Goal: Information Seeking & Learning: Compare options

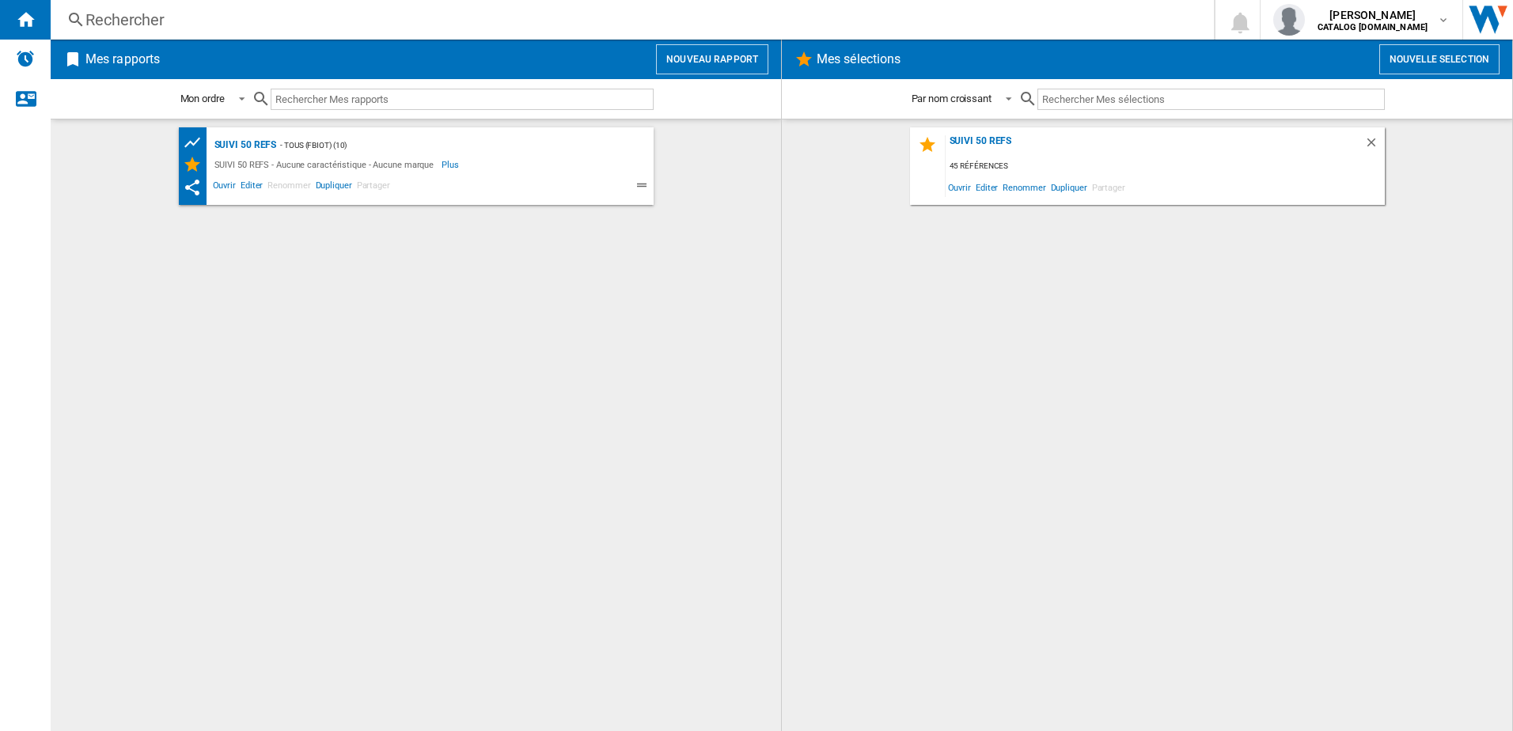
click at [377, 17] on div "Rechercher" at bounding box center [628, 20] width 1087 height 22
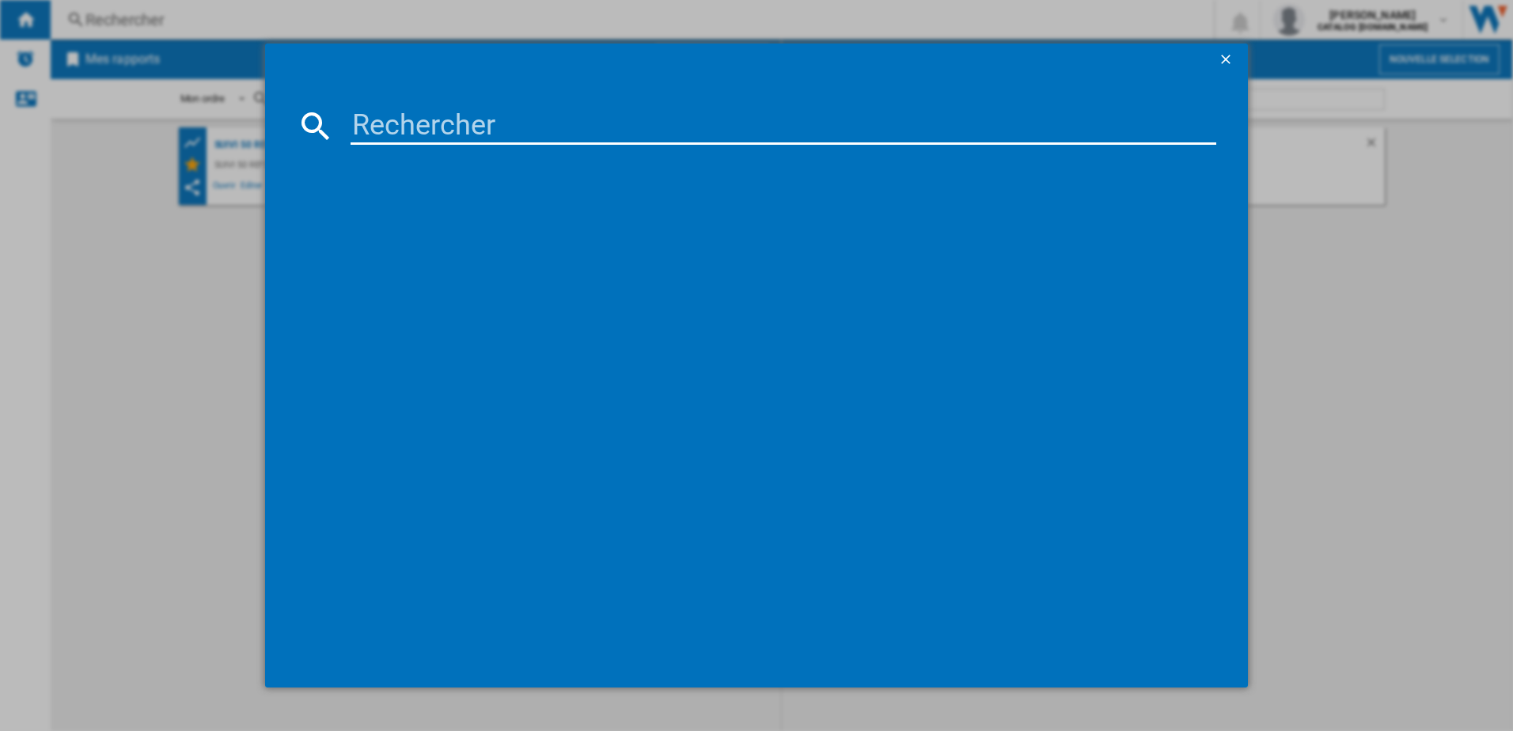
click at [396, 129] on input at bounding box center [784, 126] width 867 height 38
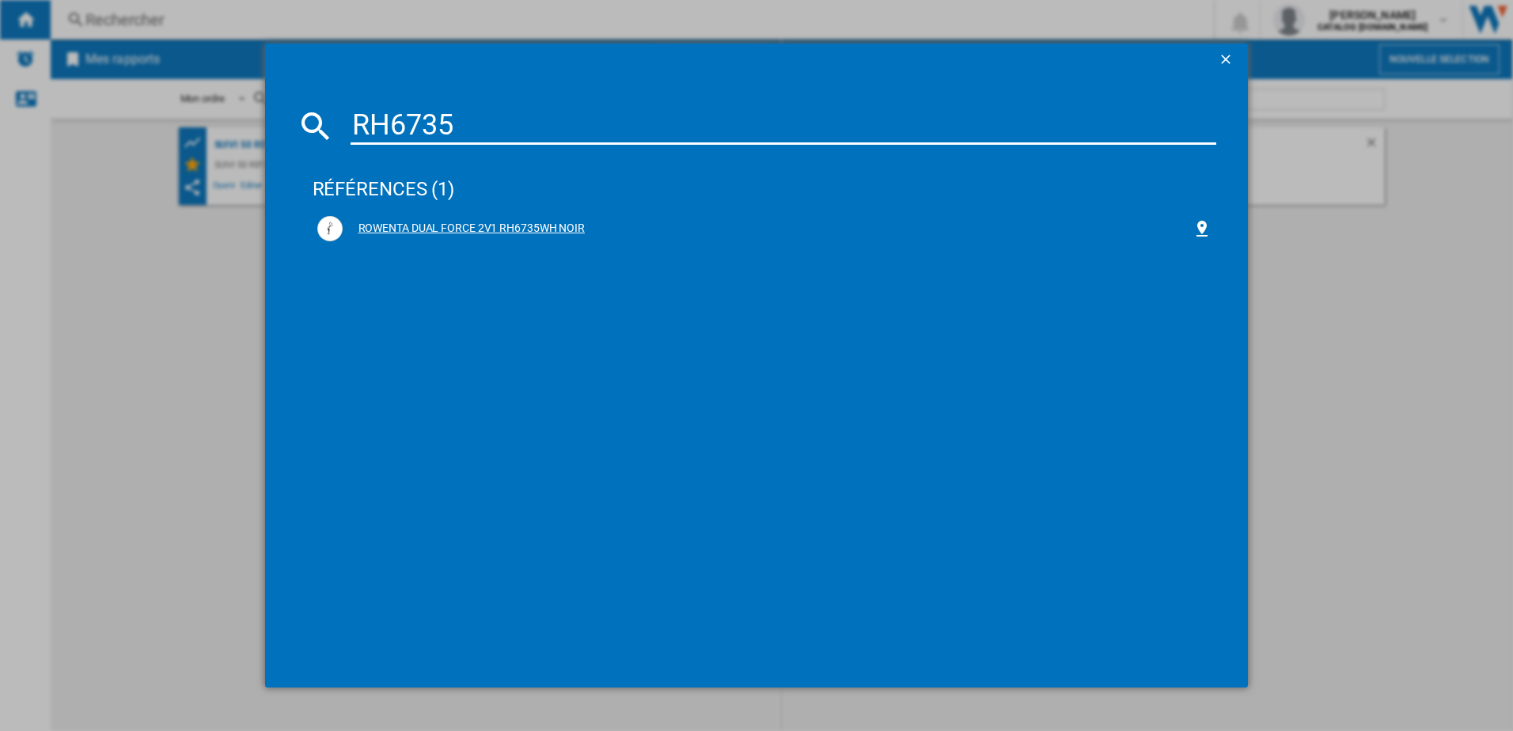
type input "RH6735"
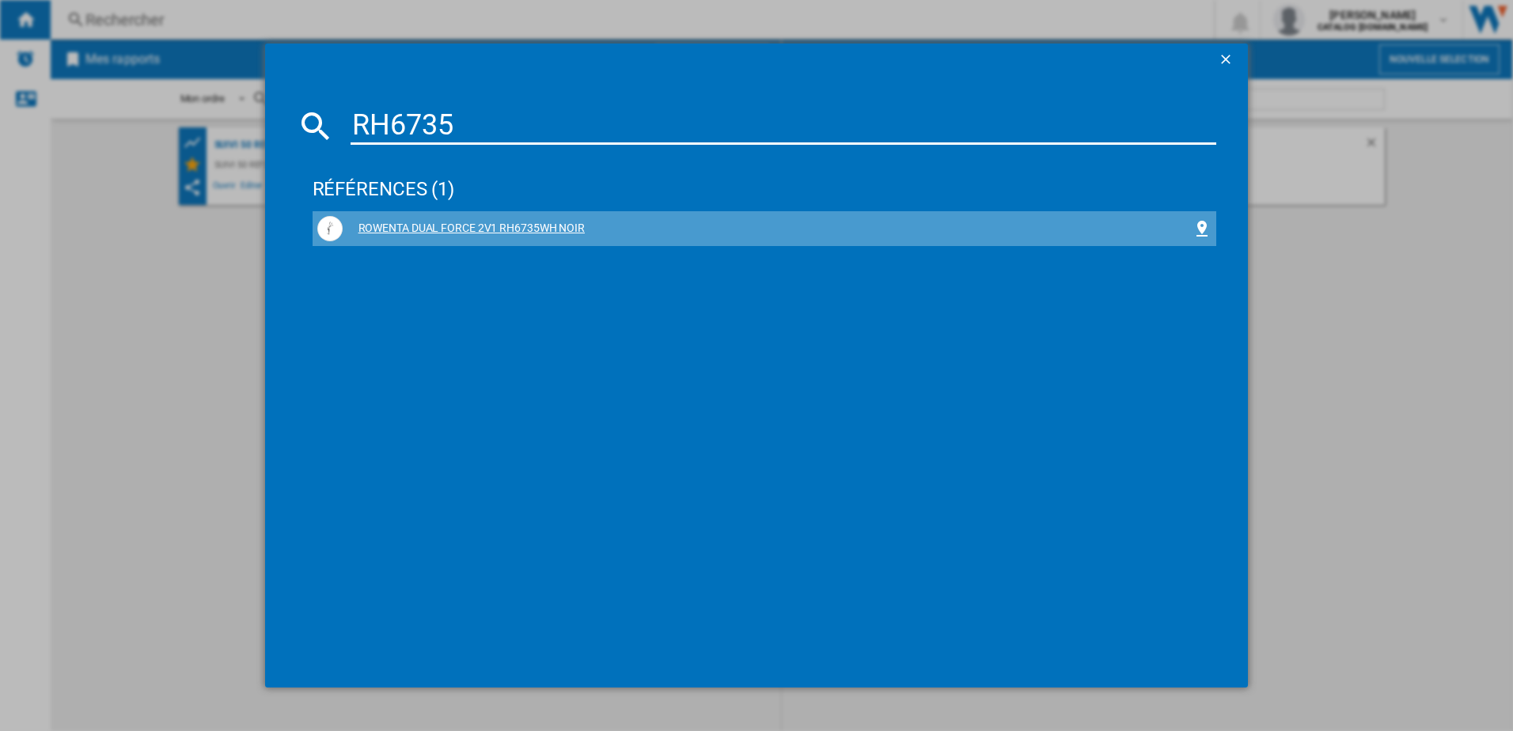
click at [439, 221] on div "ROWENTA DUAL FORCE 2V1 RH6735WH NOIR" at bounding box center [768, 229] width 851 height 16
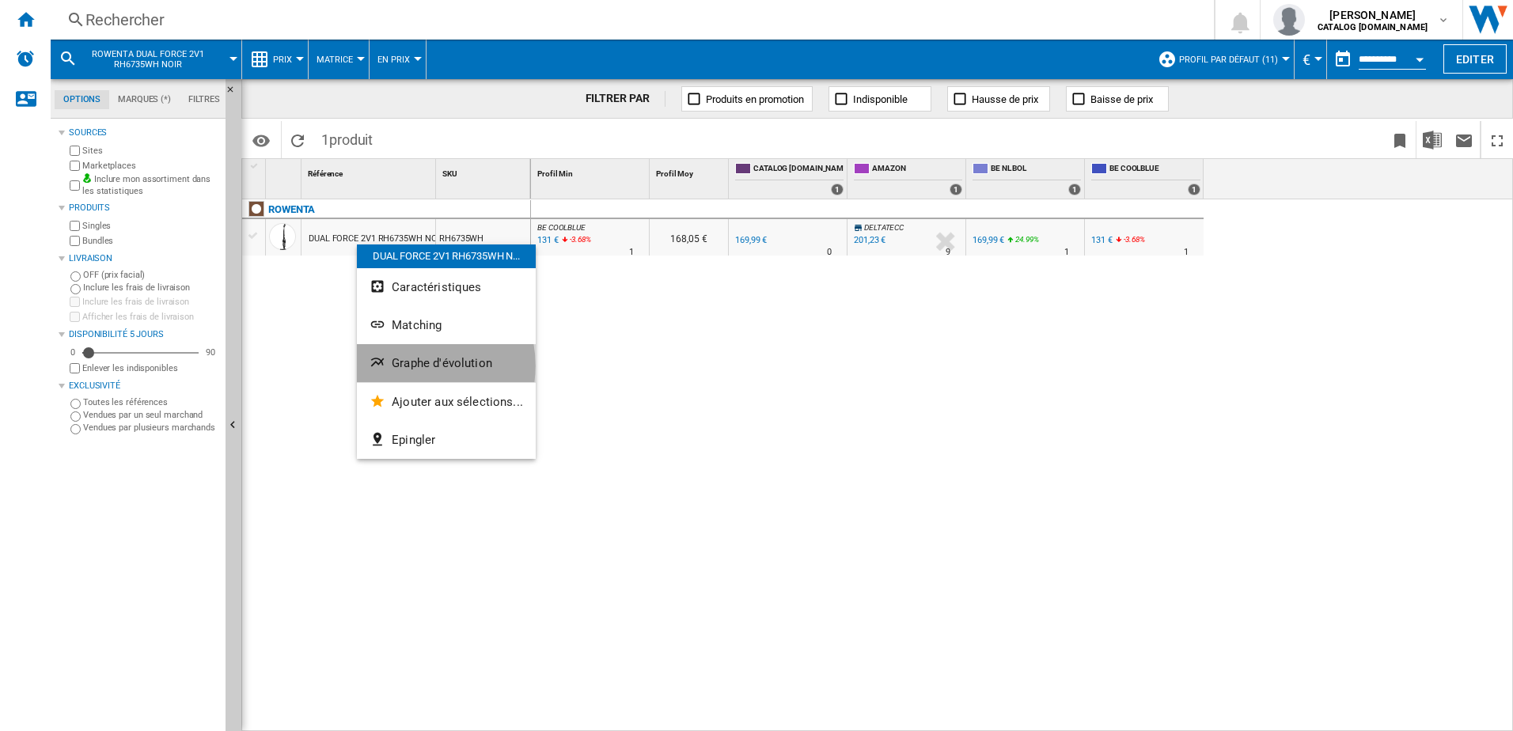
click at [408, 366] on span "Graphe d'évolution" at bounding box center [442, 363] width 100 height 14
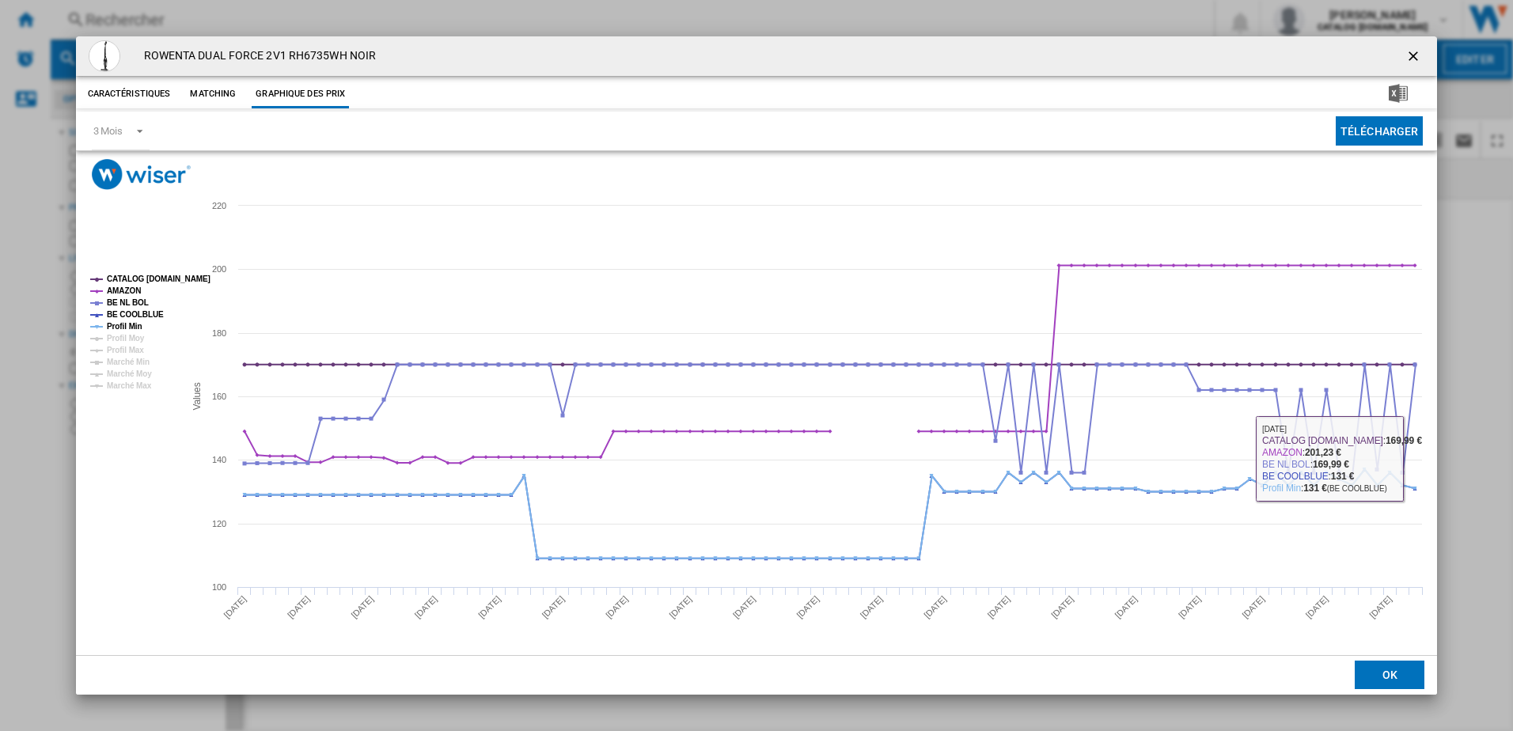
click at [1392, 660] on md-dialog-actions "OK" at bounding box center [757, 675] width 1362 height 40
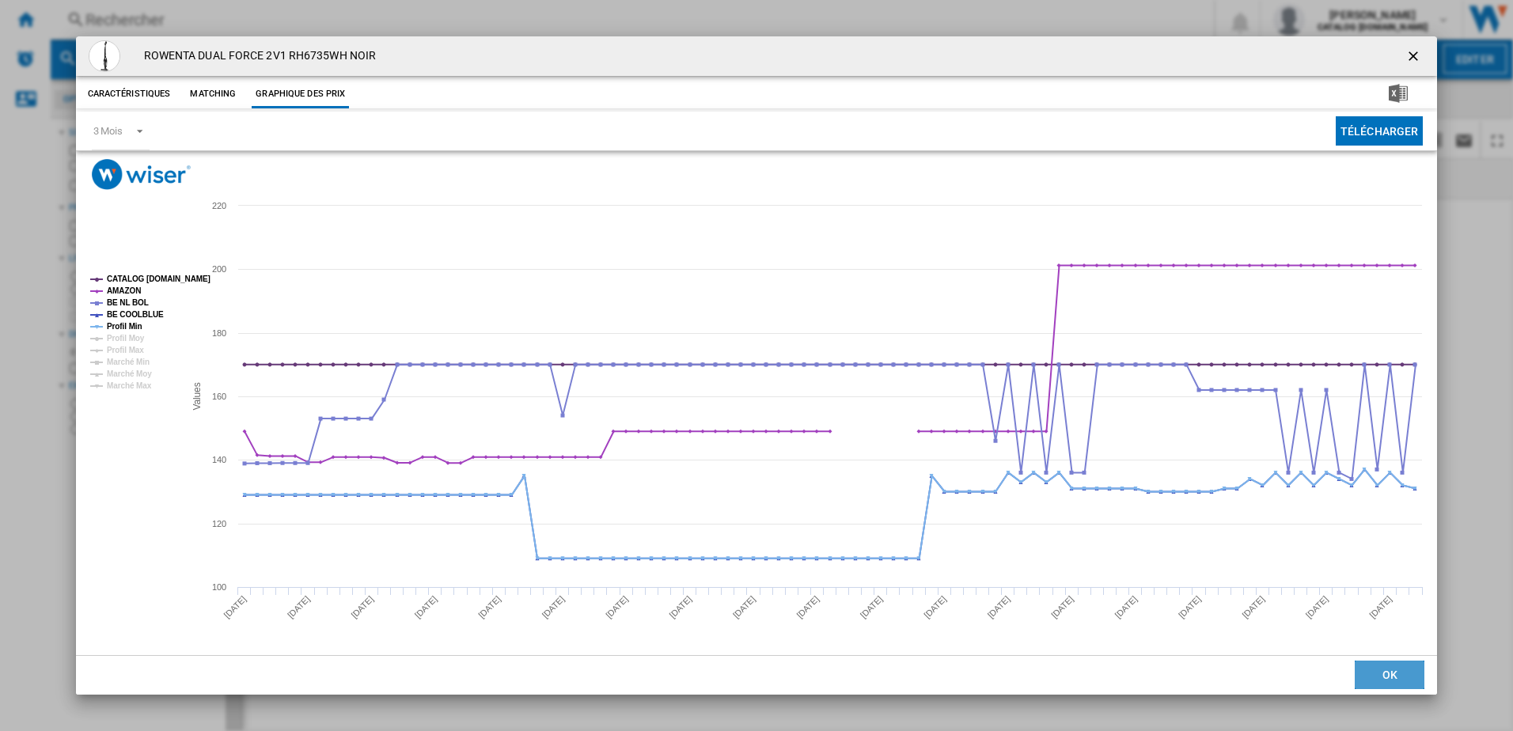
click at [1372, 676] on button "OK" at bounding box center [1390, 675] width 70 height 28
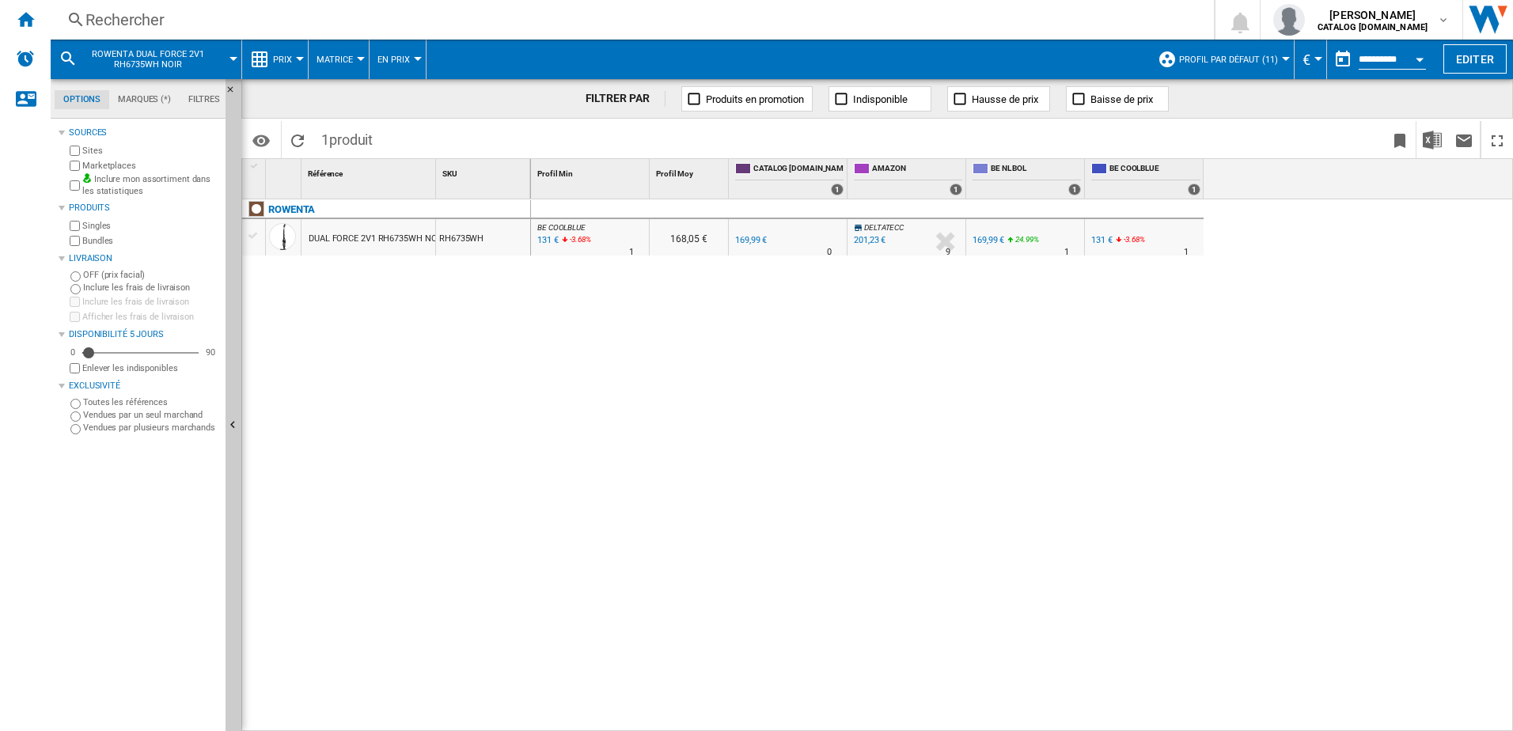
click at [980, 238] on div "169,99 €" at bounding box center [989, 240] width 32 height 10
click at [85, 25] on ng-md-icon at bounding box center [75, 20] width 19 height 20
click at [194, 21] on div "Rechercher" at bounding box center [628, 20] width 1087 height 22
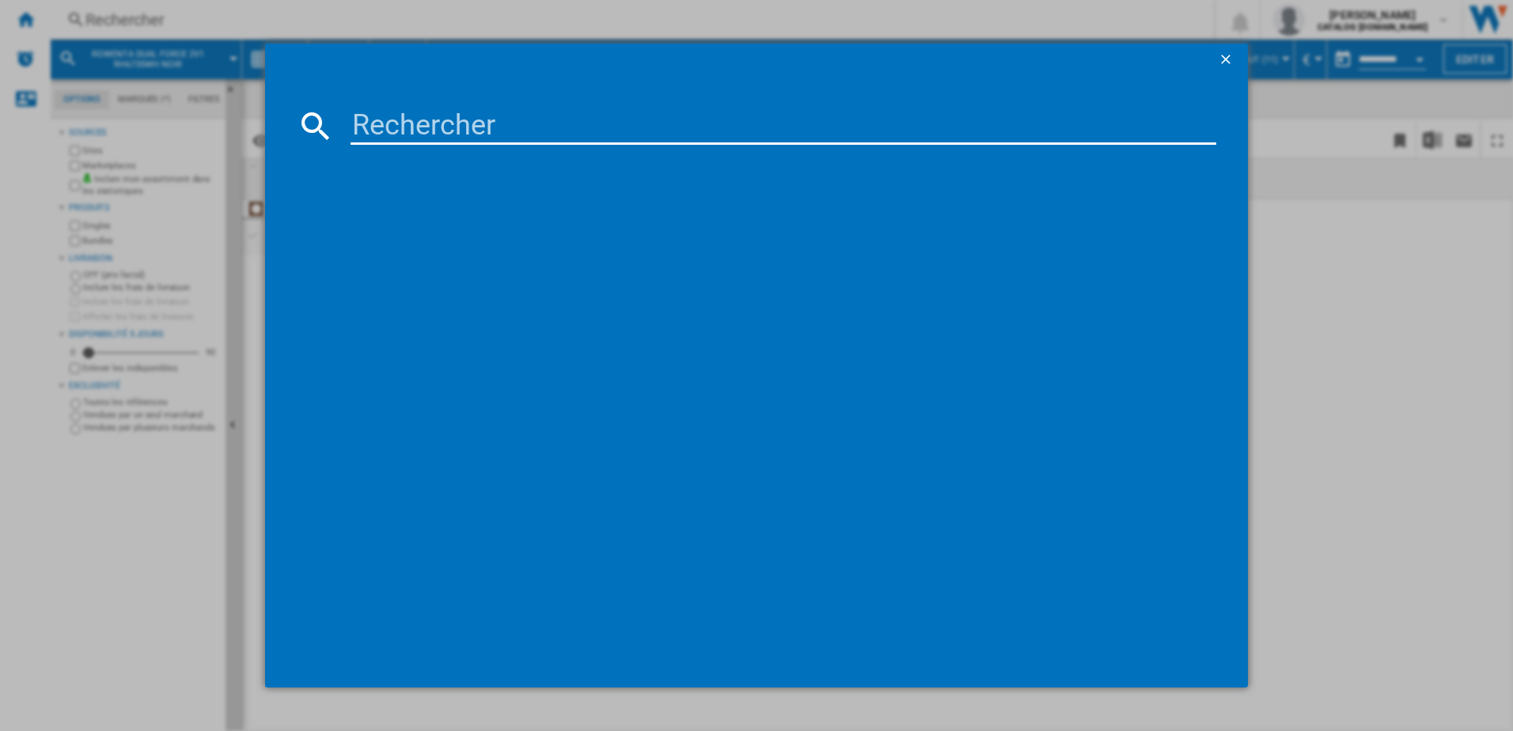
click at [380, 111] on input at bounding box center [784, 126] width 867 height 38
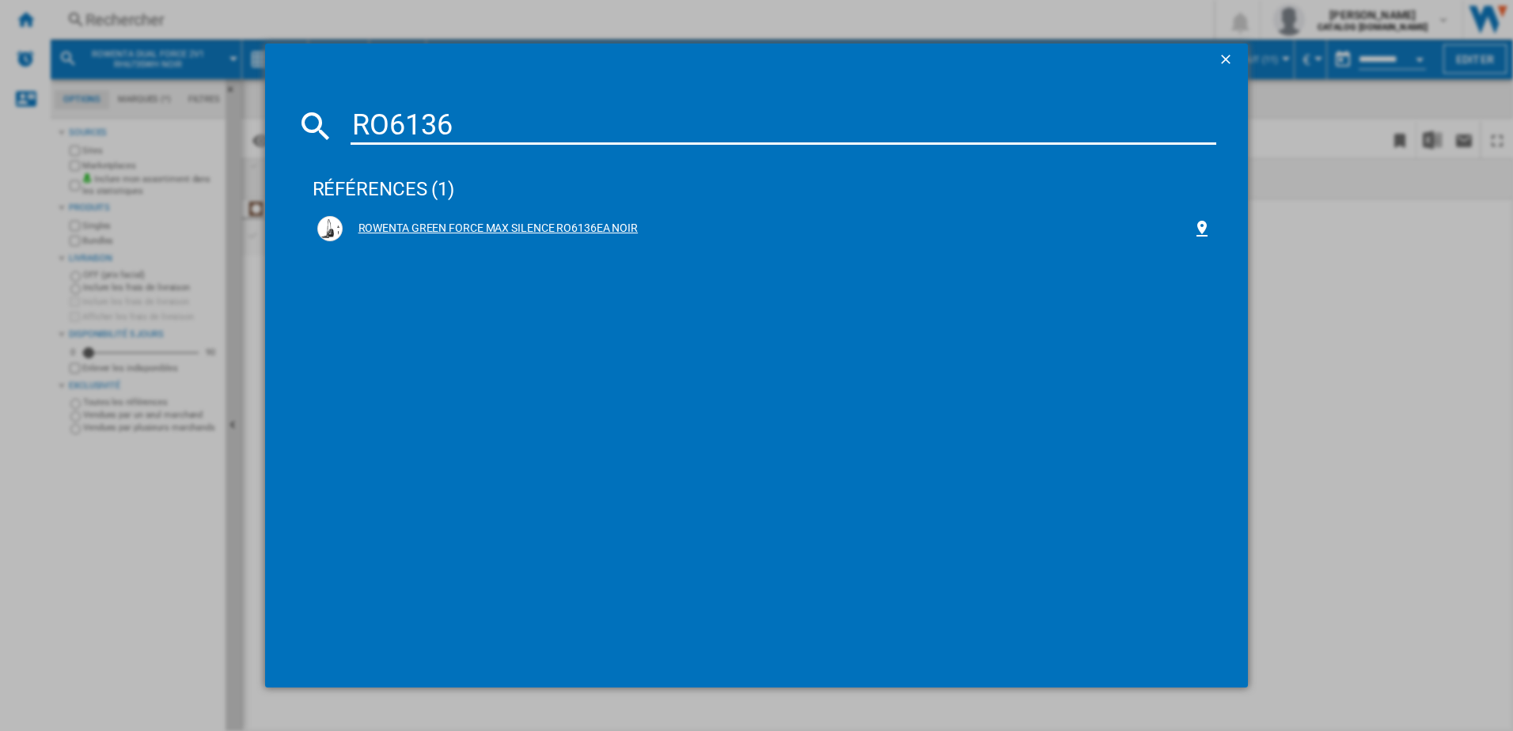
type input "RO6136"
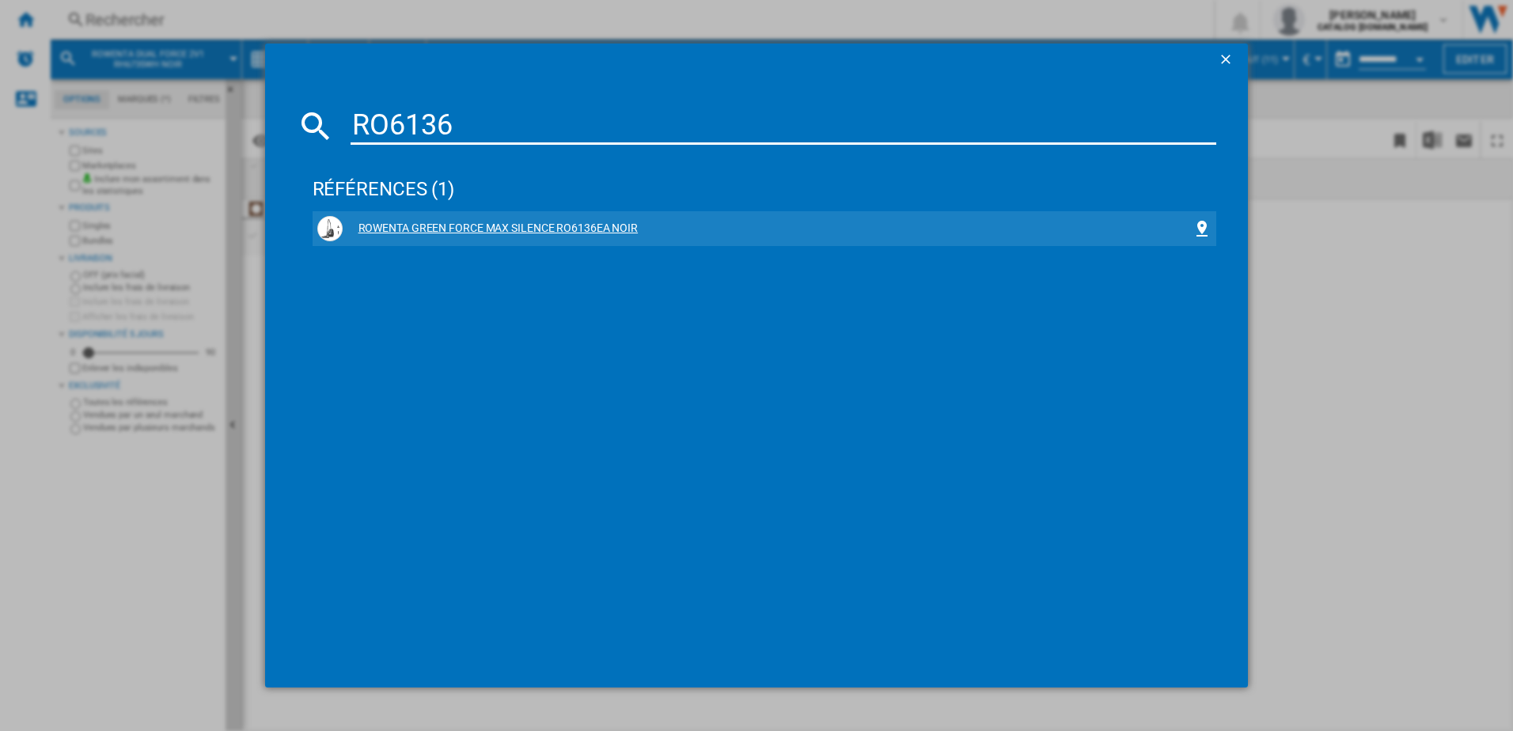
click at [453, 220] on div "ROWENTA GREEN FORCE MAX SILENCE RO6136EA NOIR" at bounding box center [764, 228] width 895 height 25
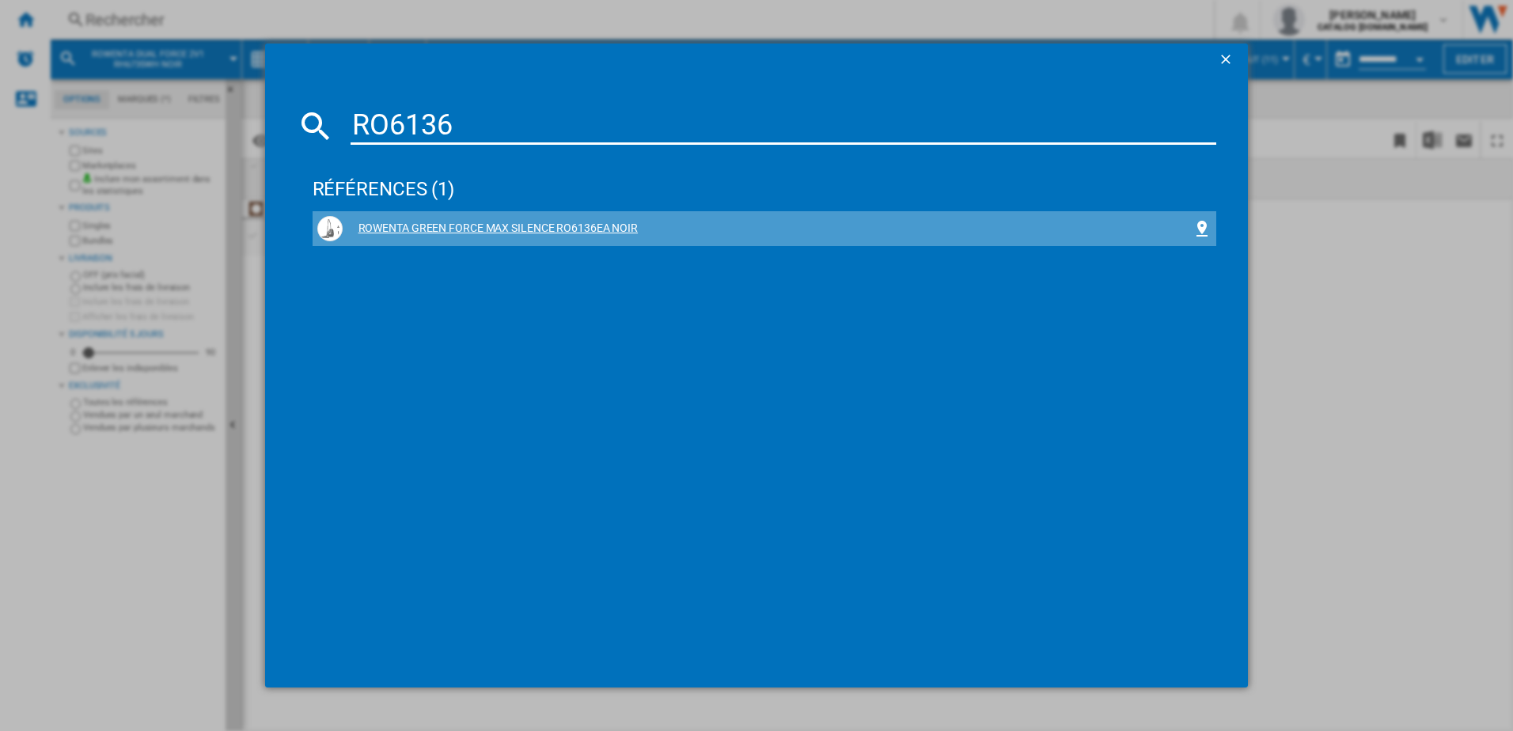
click at [455, 226] on div "ROWENTA GREEN FORCE MAX SILENCE RO6136EA NOIR" at bounding box center [768, 229] width 851 height 16
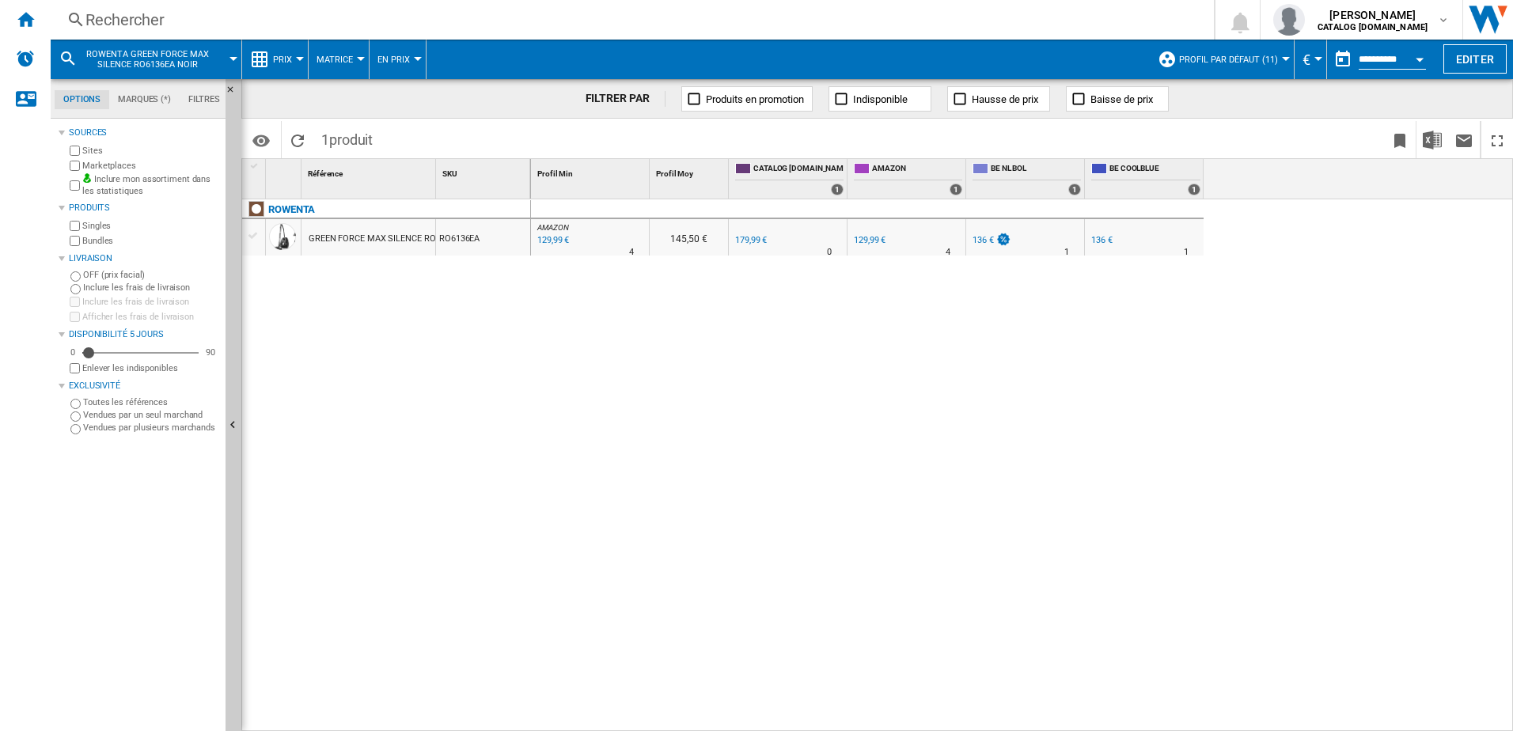
click at [981, 238] on div "136 €" at bounding box center [983, 240] width 21 height 10
click at [410, 26] on div "Rechercher" at bounding box center [628, 20] width 1087 height 22
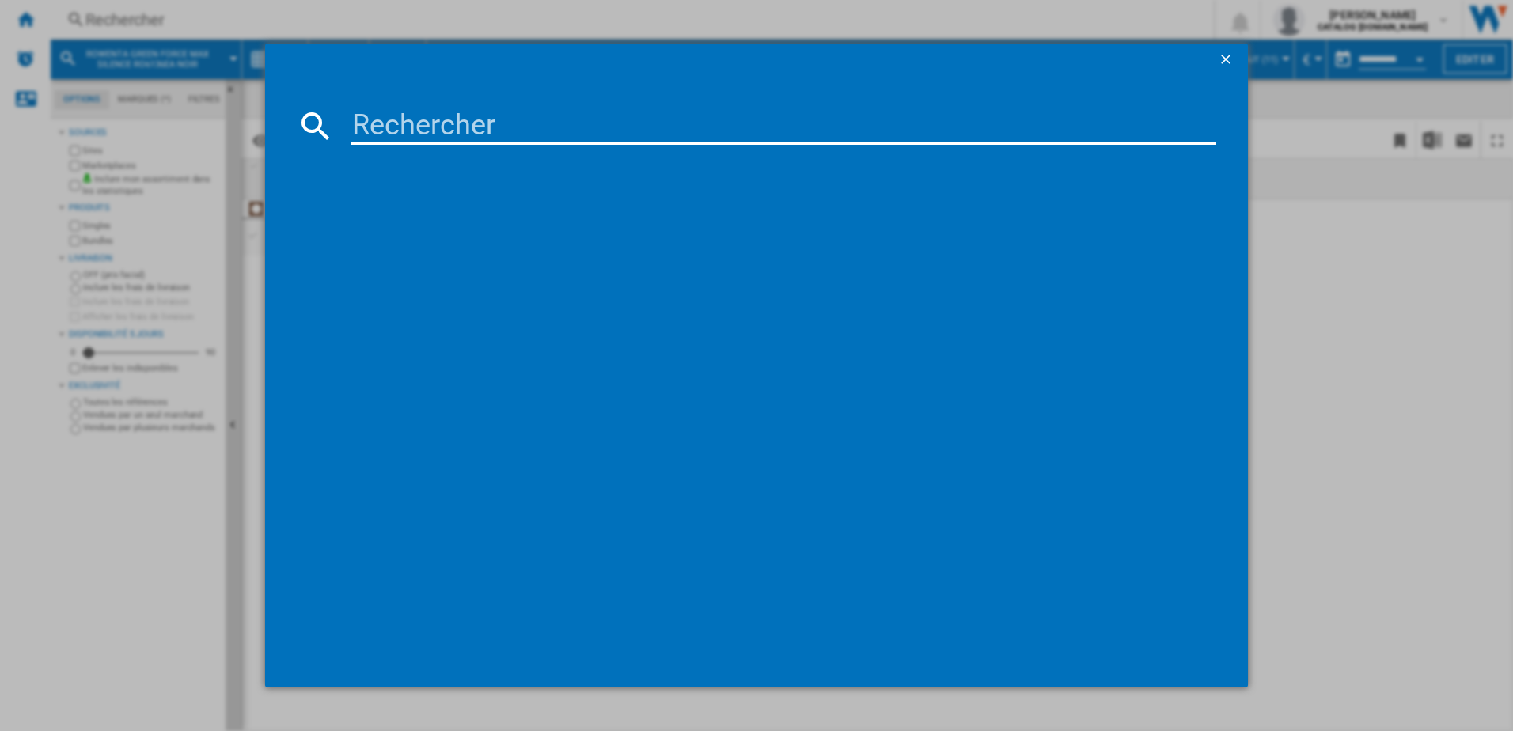
click at [415, 112] on input at bounding box center [784, 126] width 867 height 38
click at [411, 126] on input at bounding box center [784, 126] width 867 height 38
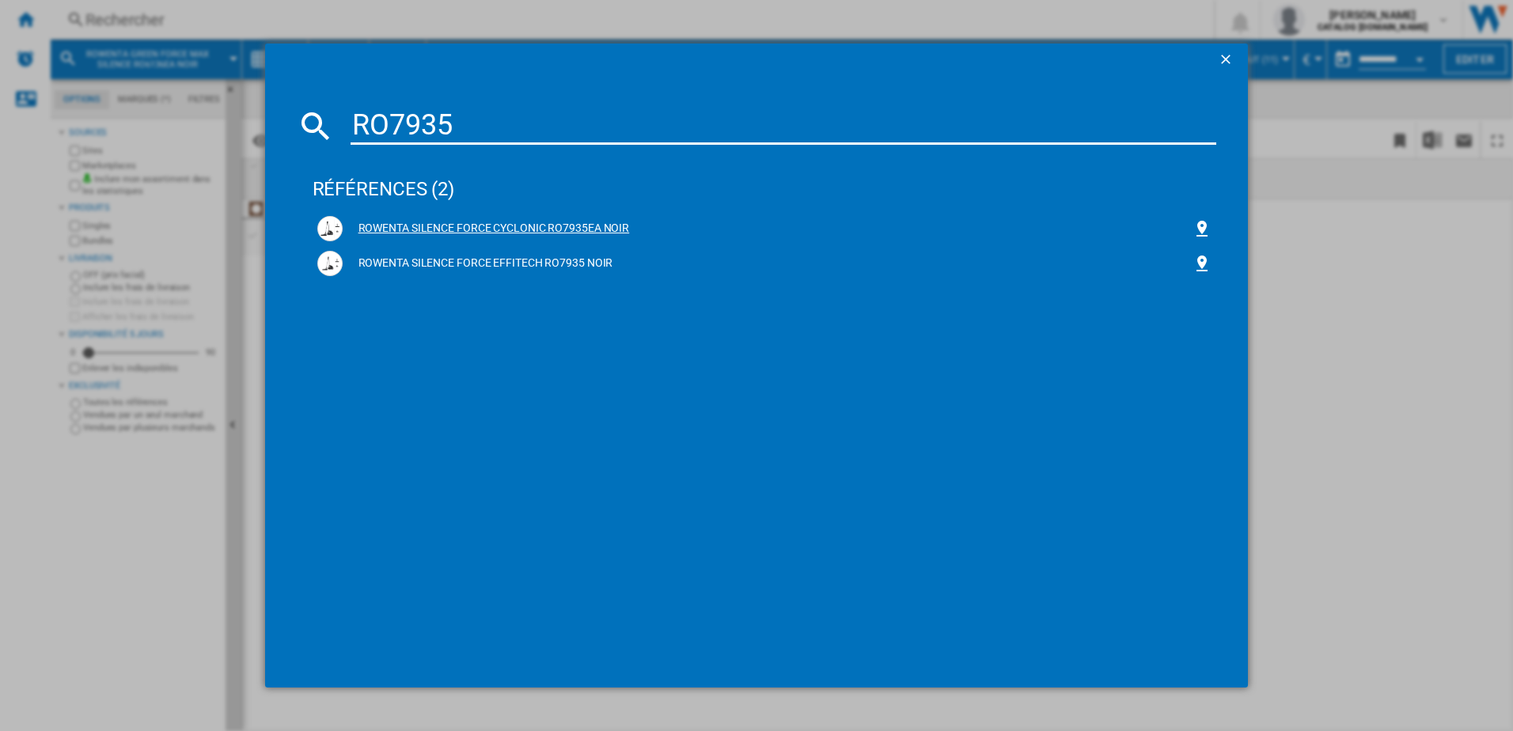
type input "RO7935"
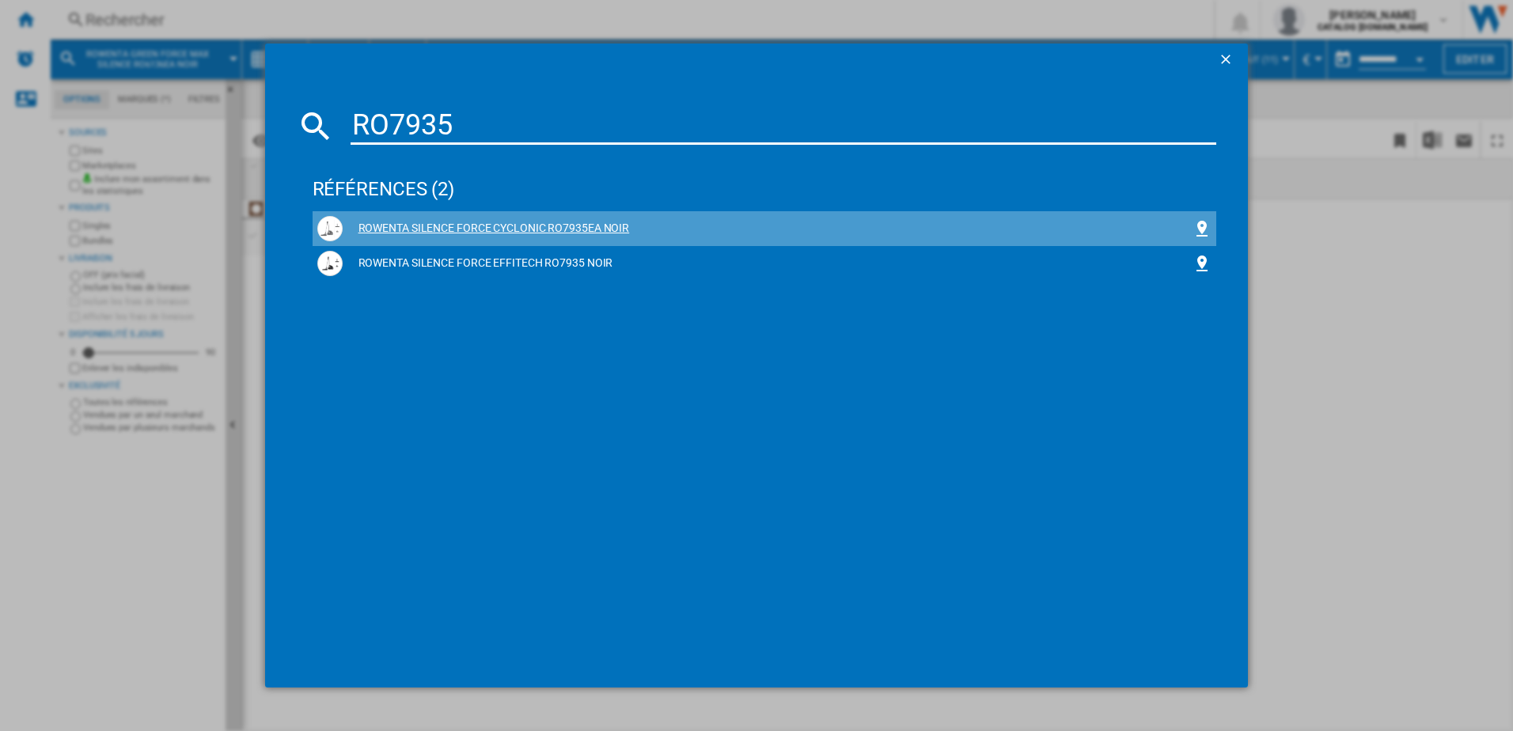
click at [418, 226] on div "ROWENTA SILENCE FORCE CYCLONIC RO7935EA NOIR" at bounding box center [768, 229] width 851 height 16
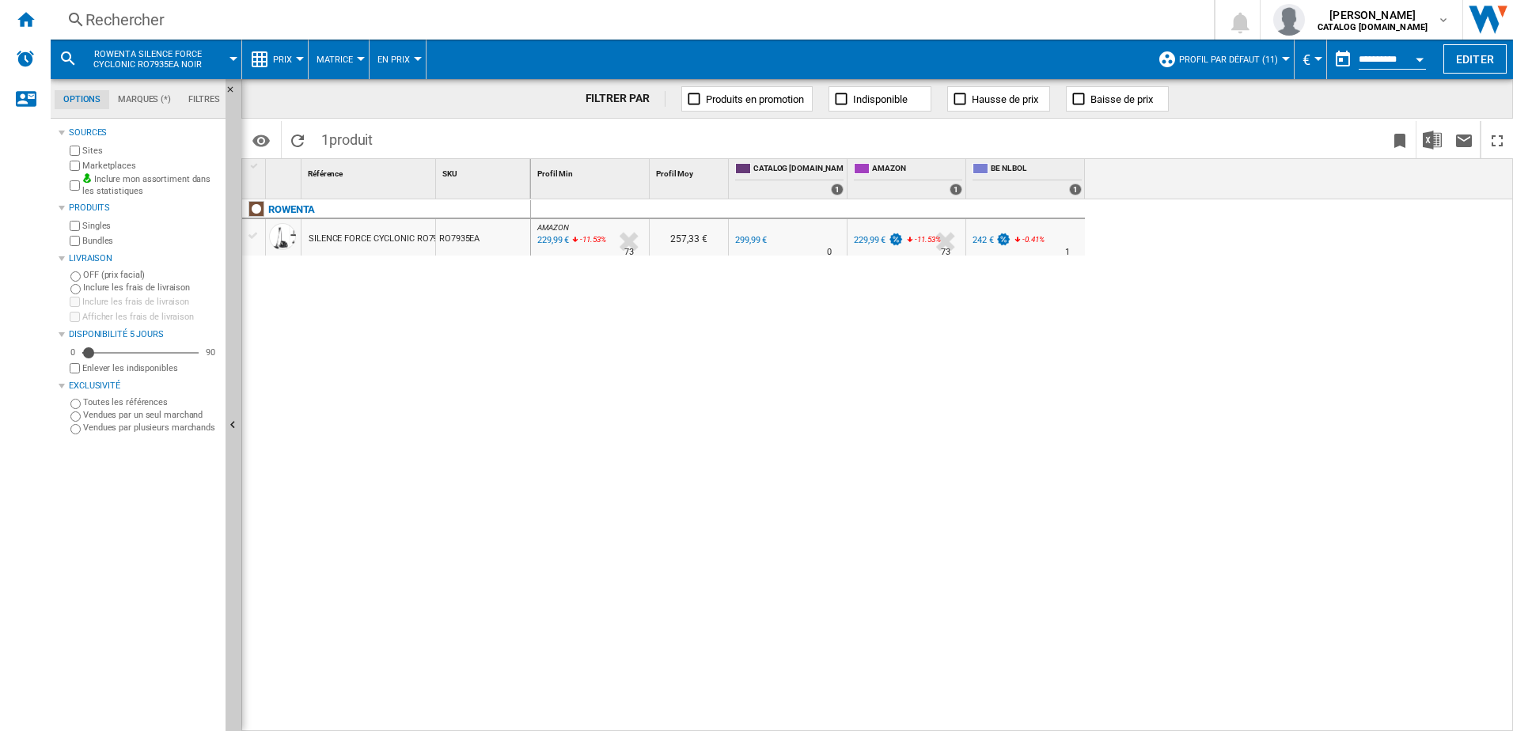
click at [981, 238] on div "242 €" at bounding box center [983, 240] width 21 height 10
click at [238, 13] on div "Rechercher" at bounding box center [628, 20] width 1087 height 22
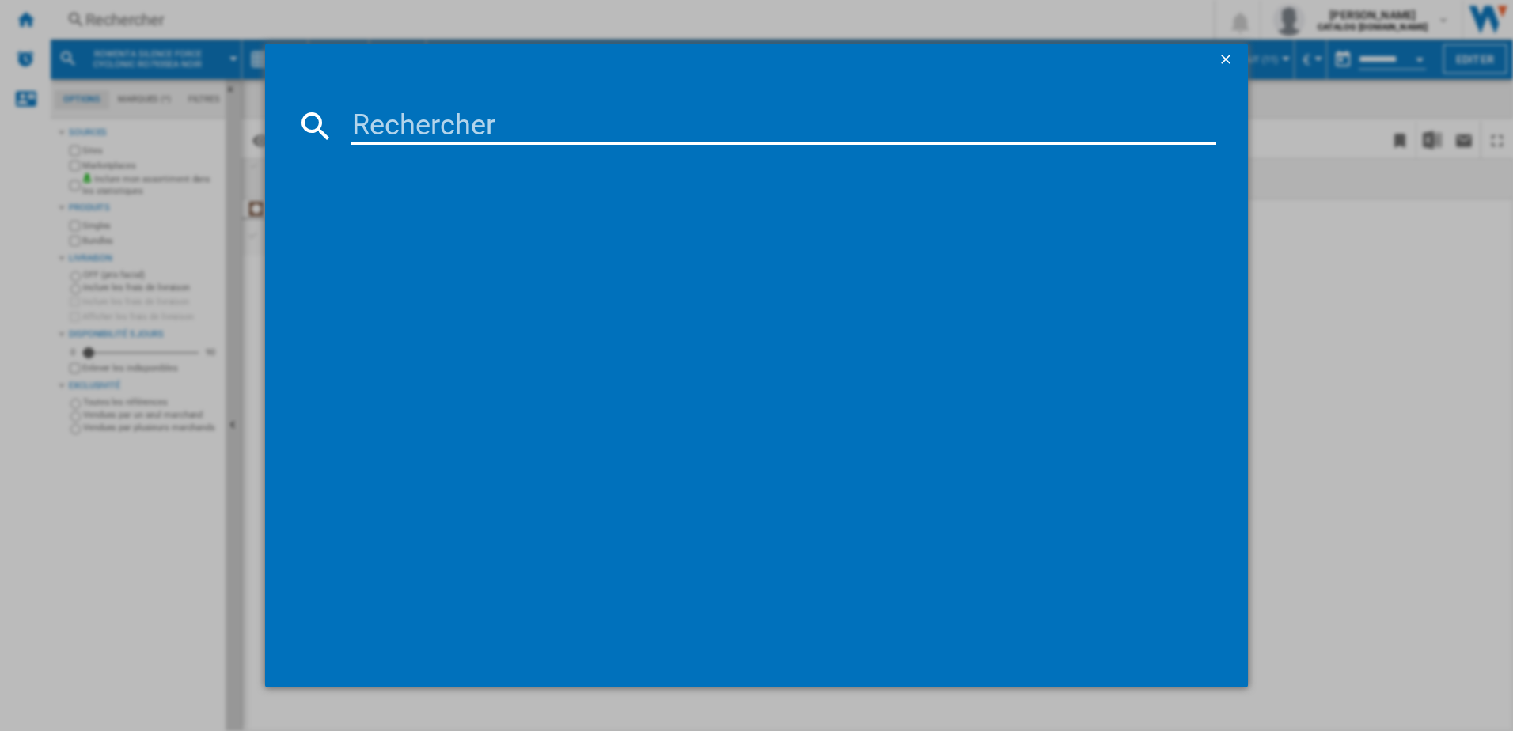
click at [376, 116] on input at bounding box center [784, 126] width 867 height 38
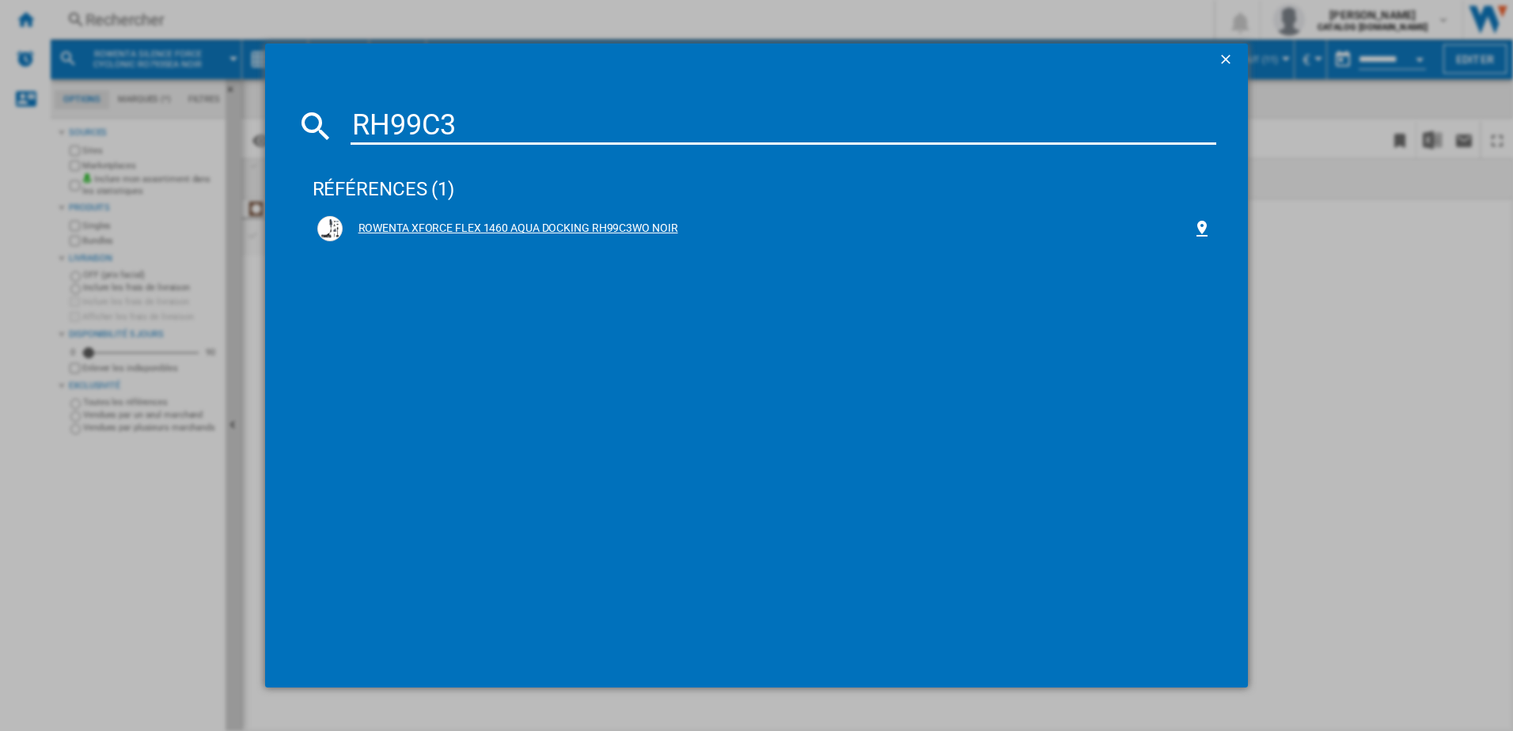
type input "RH99C3"
click at [449, 226] on div "ROWENTA XFORCE FLEX 1460 AQUA DOCKING RH99C3WO NOIR" at bounding box center [768, 229] width 851 height 16
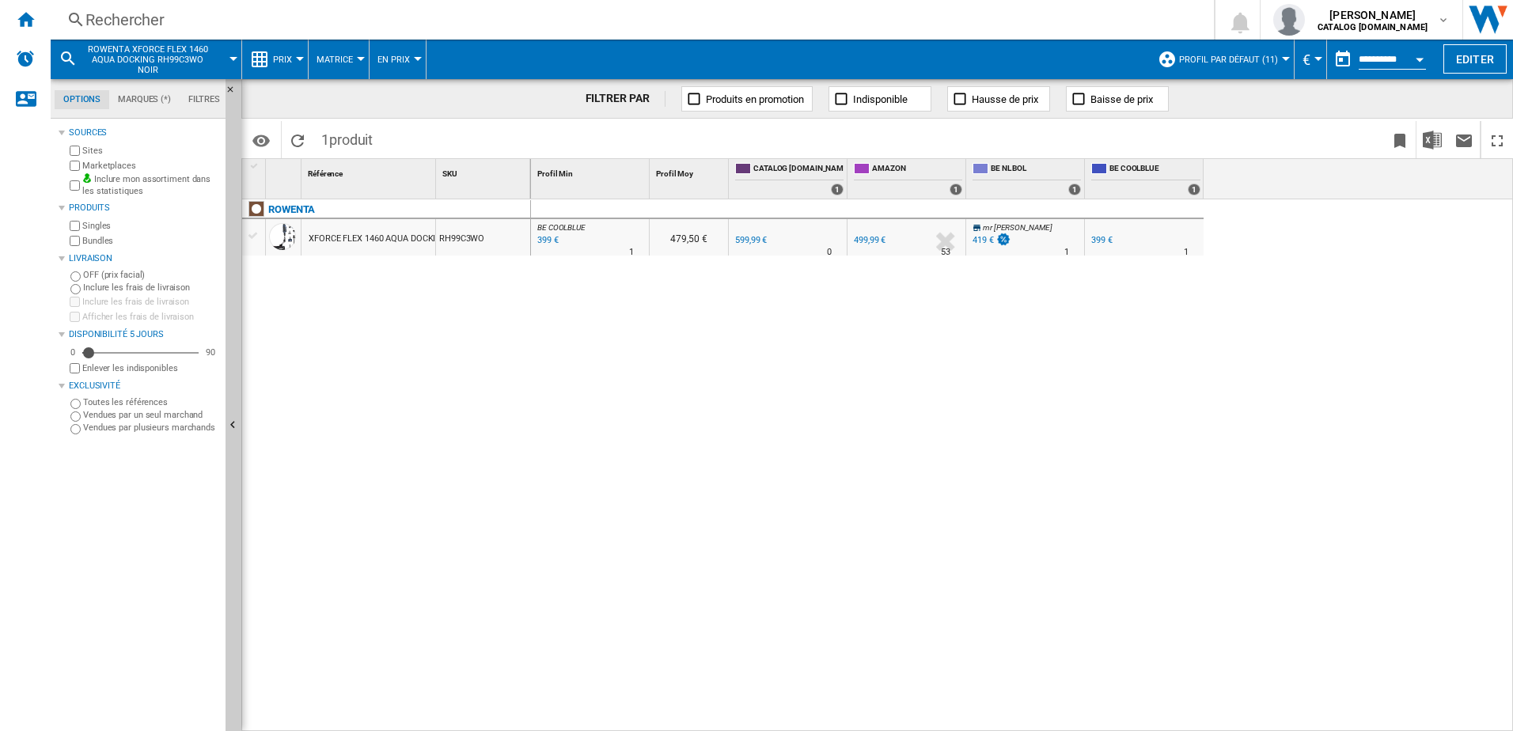
click at [977, 237] on div "419 €" at bounding box center [983, 240] width 21 height 10
click at [982, 239] on div "419 €" at bounding box center [983, 240] width 21 height 10
click at [544, 242] on div "399 €" at bounding box center [547, 241] width 24 height 16
click at [356, 13] on div "Rechercher" at bounding box center [628, 20] width 1087 height 22
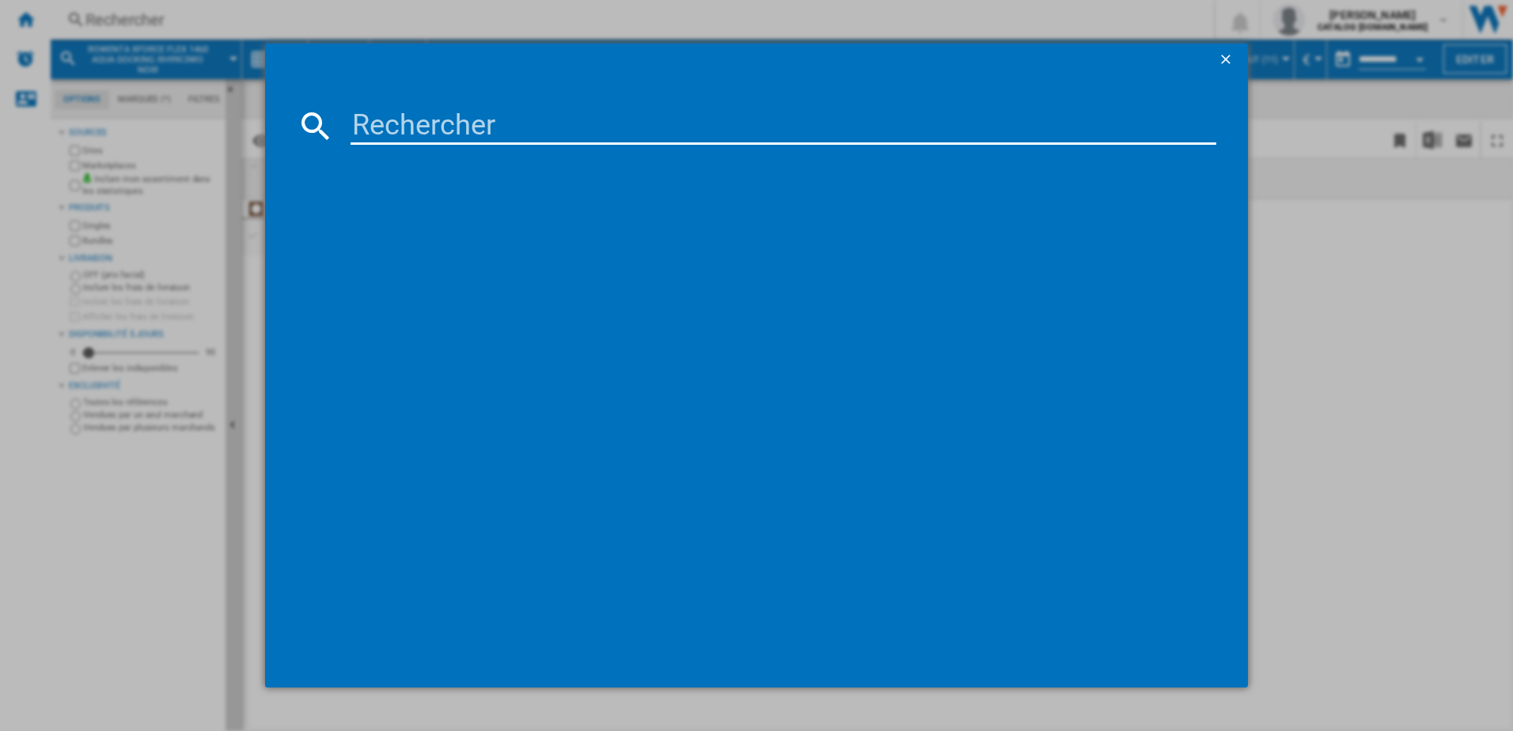
click at [392, 113] on input at bounding box center [784, 126] width 867 height 38
click at [396, 119] on input "RH99LC1" at bounding box center [784, 126] width 867 height 38
type input "RH9LC1"
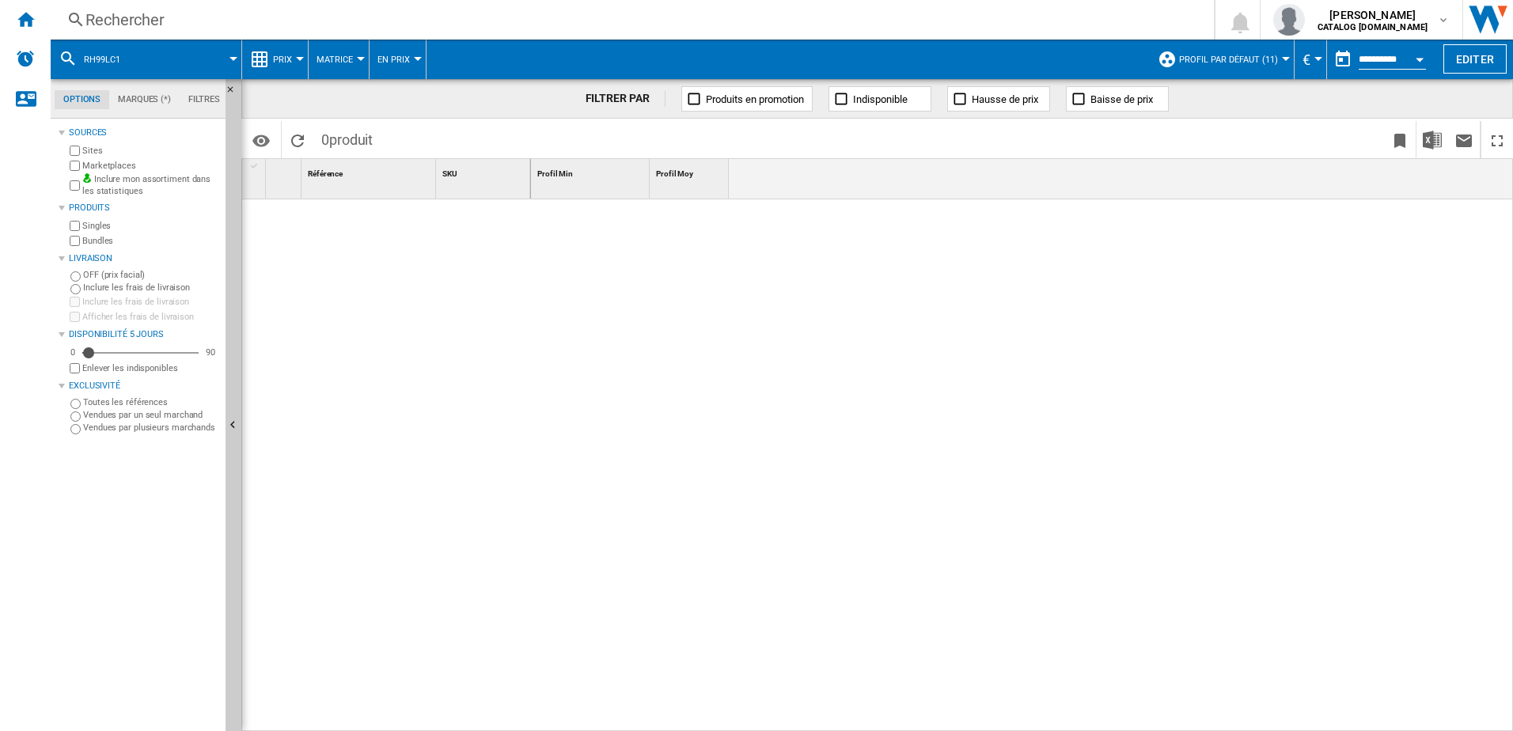
click at [215, 21] on div "Rechercher" at bounding box center [628, 20] width 1087 height 22
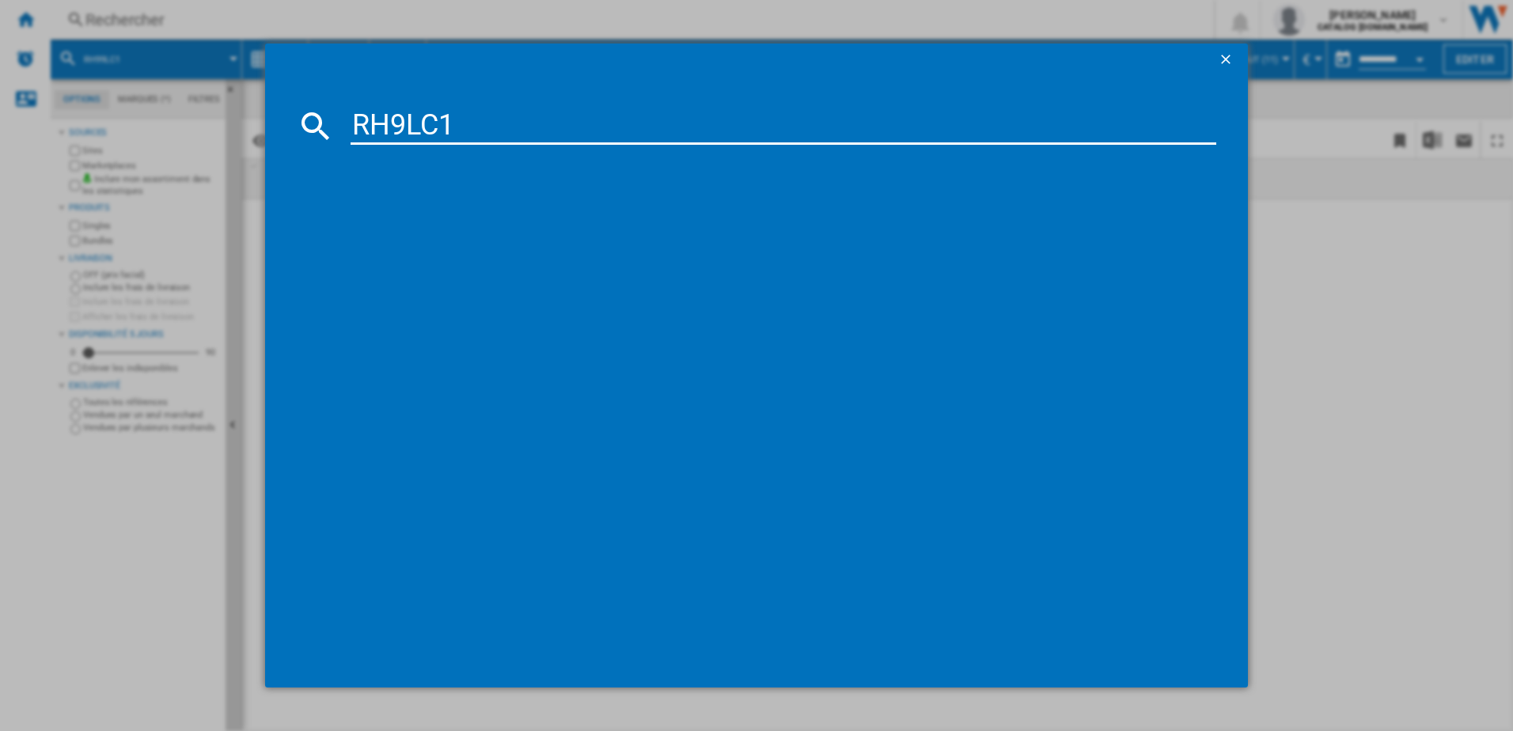
type input "RH9LC1"
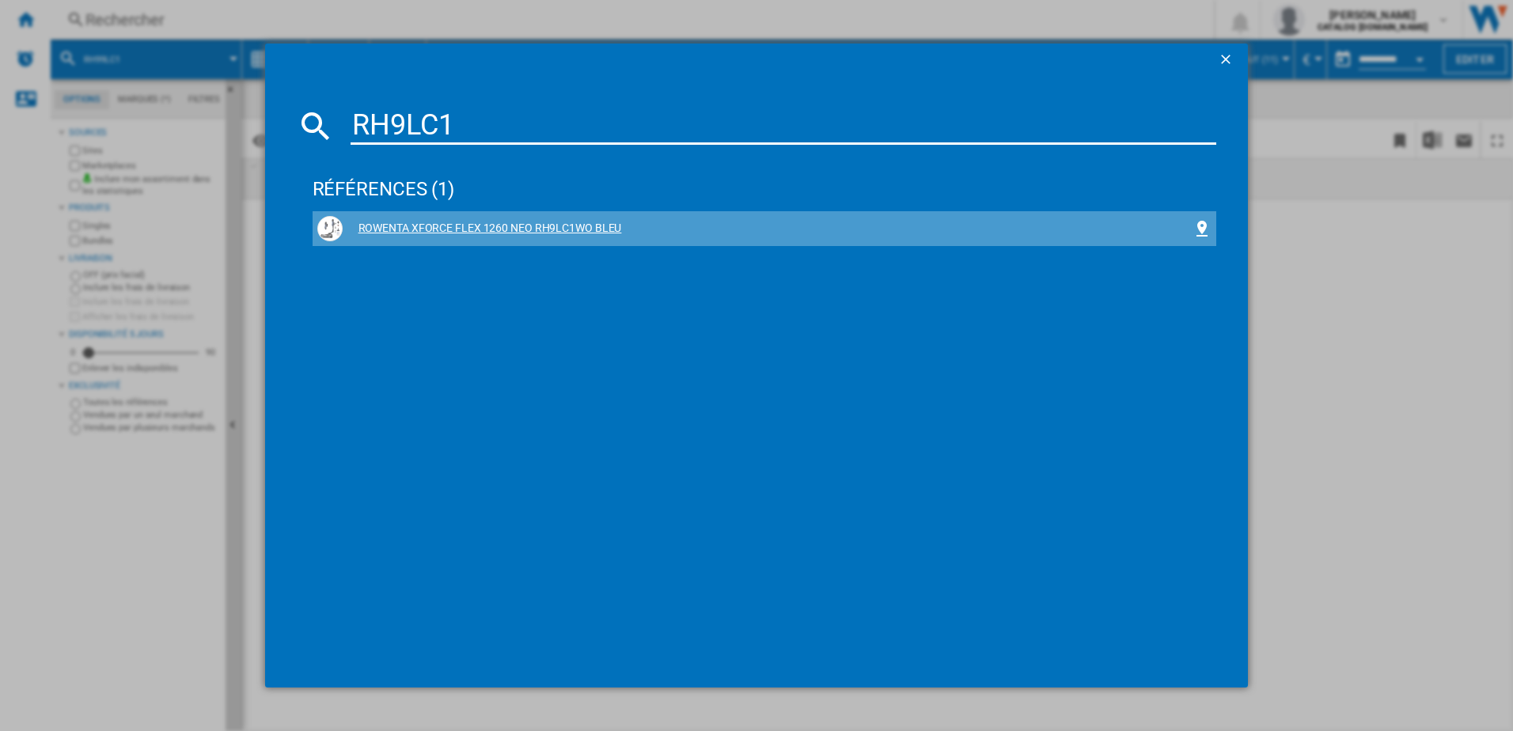
click at [572, 227] on div "ROWENTA XFORCE FLEX 1260 NEO RH9LC1WO BLEU" at bounding box center [768, 229] width 851 height 16
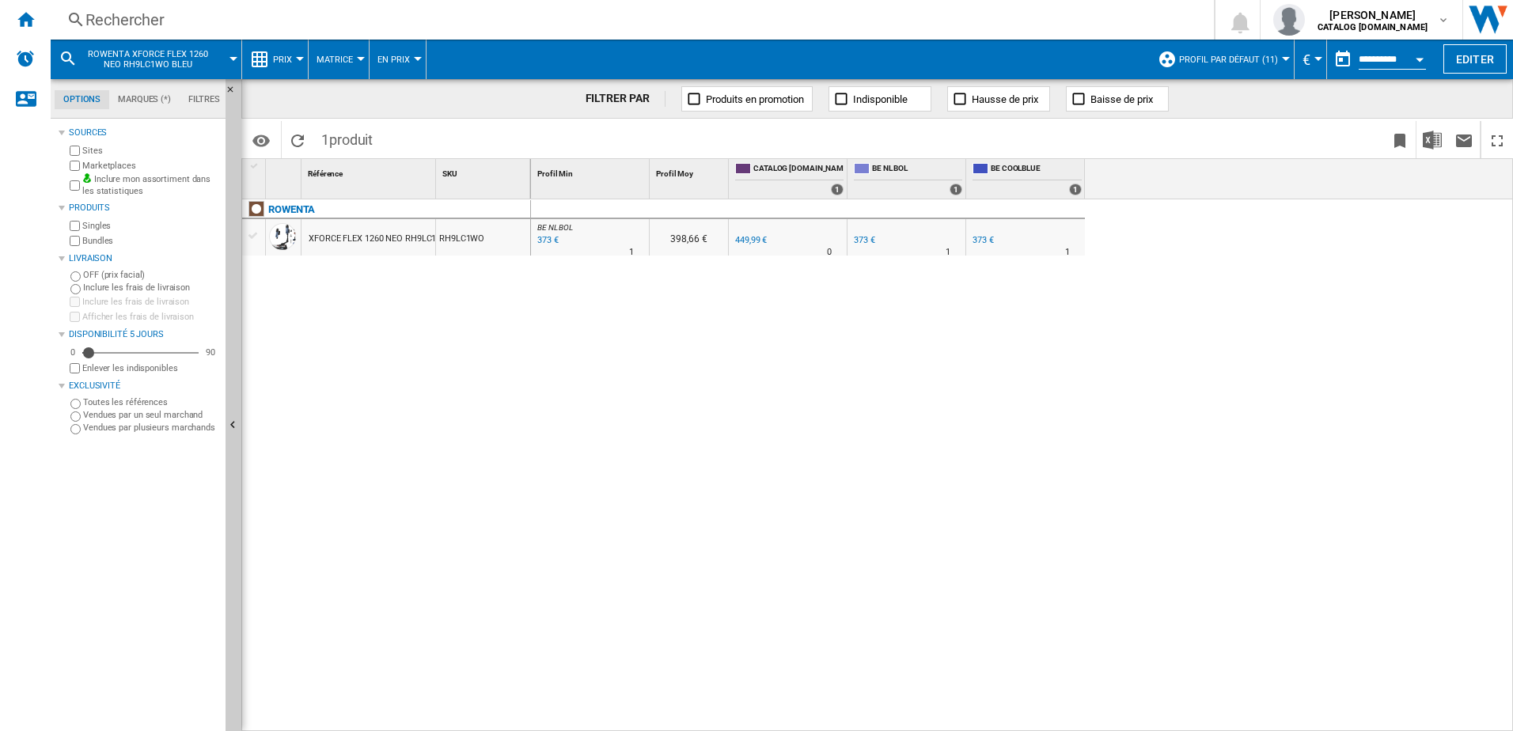
click at [860, 241] on div "373 €" at bounding box center [864, 240] width 21 height 10
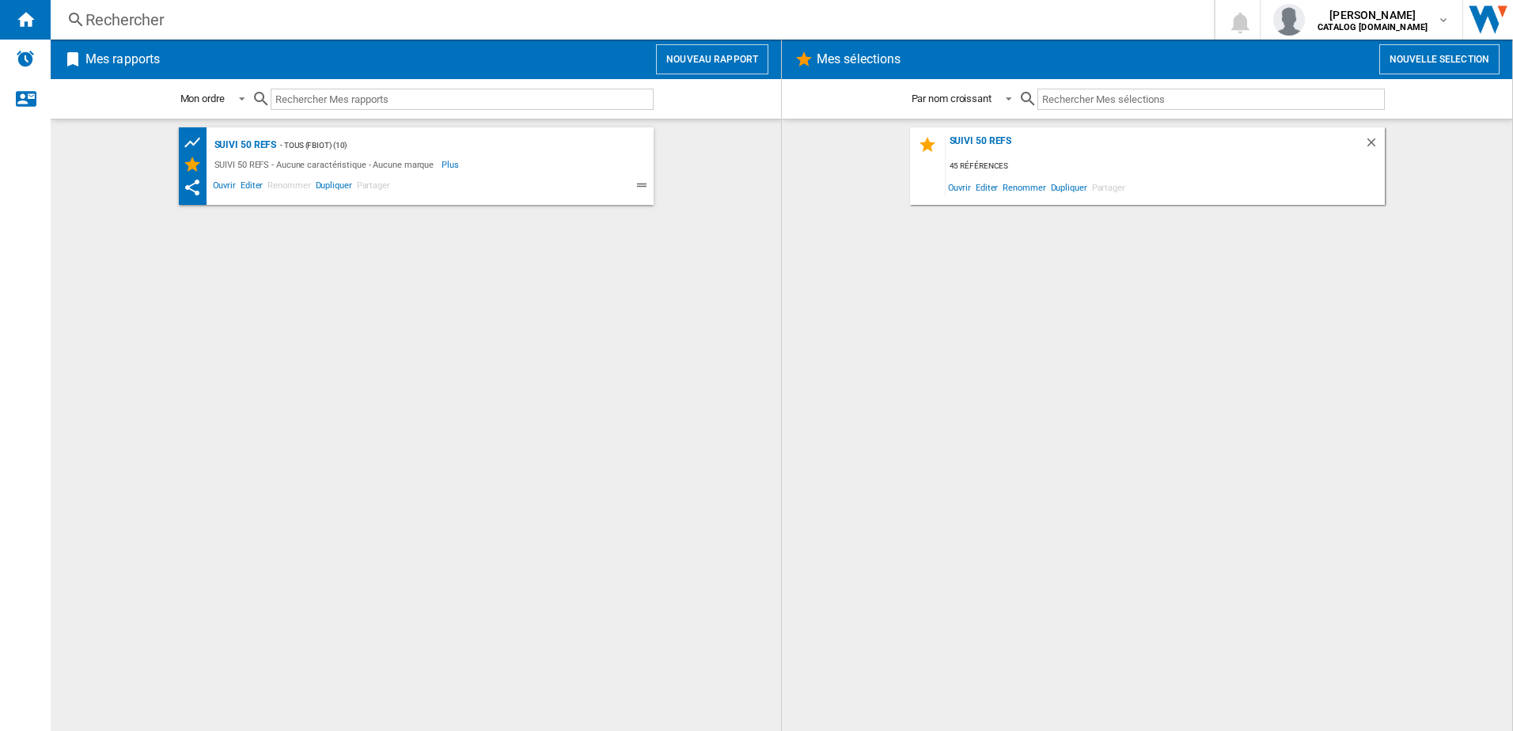
click at [292, 28] on div "Rechercher" at bounding box center [628, 20] width 1087 height 22
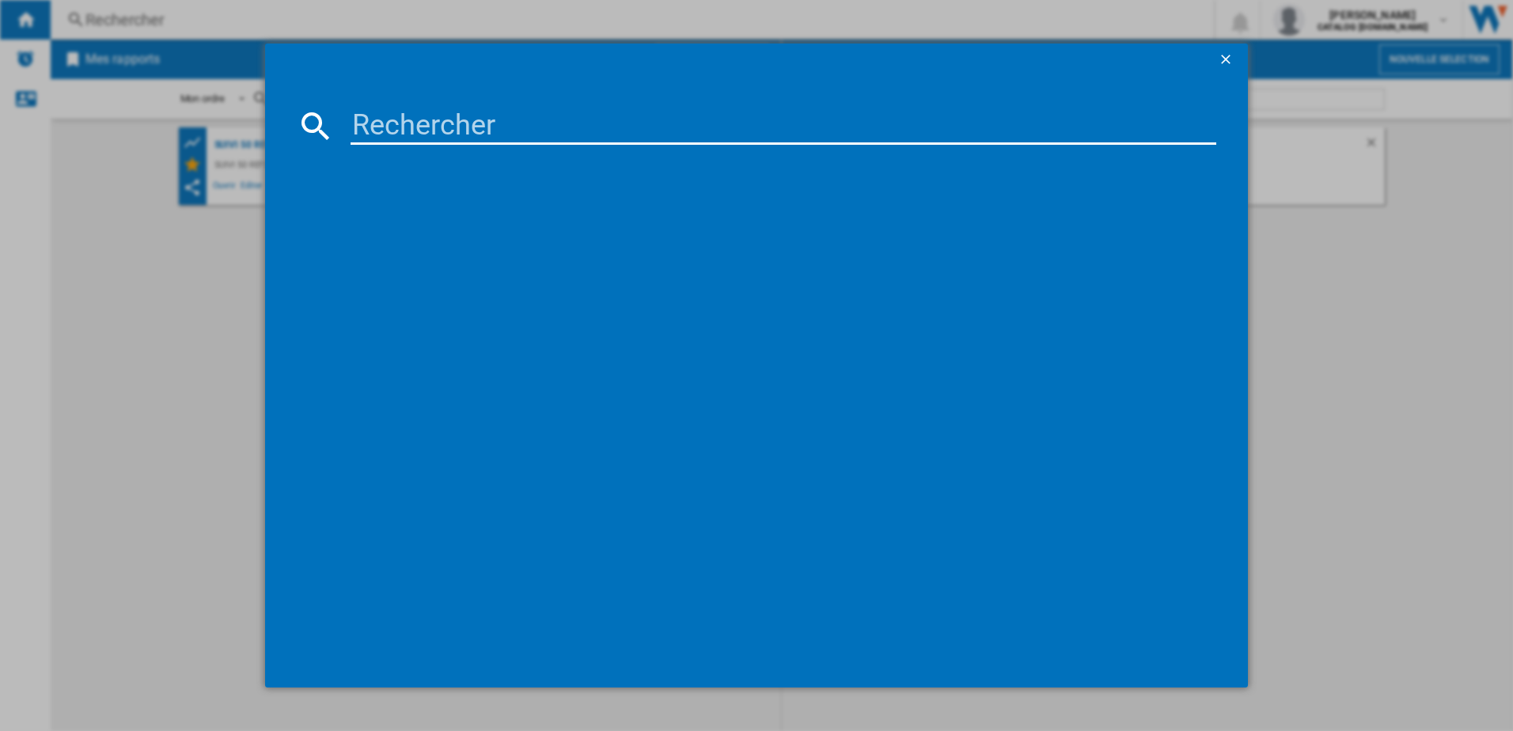
click at [404, 133] on input at bounding box center [784, 126] width 867 height 38
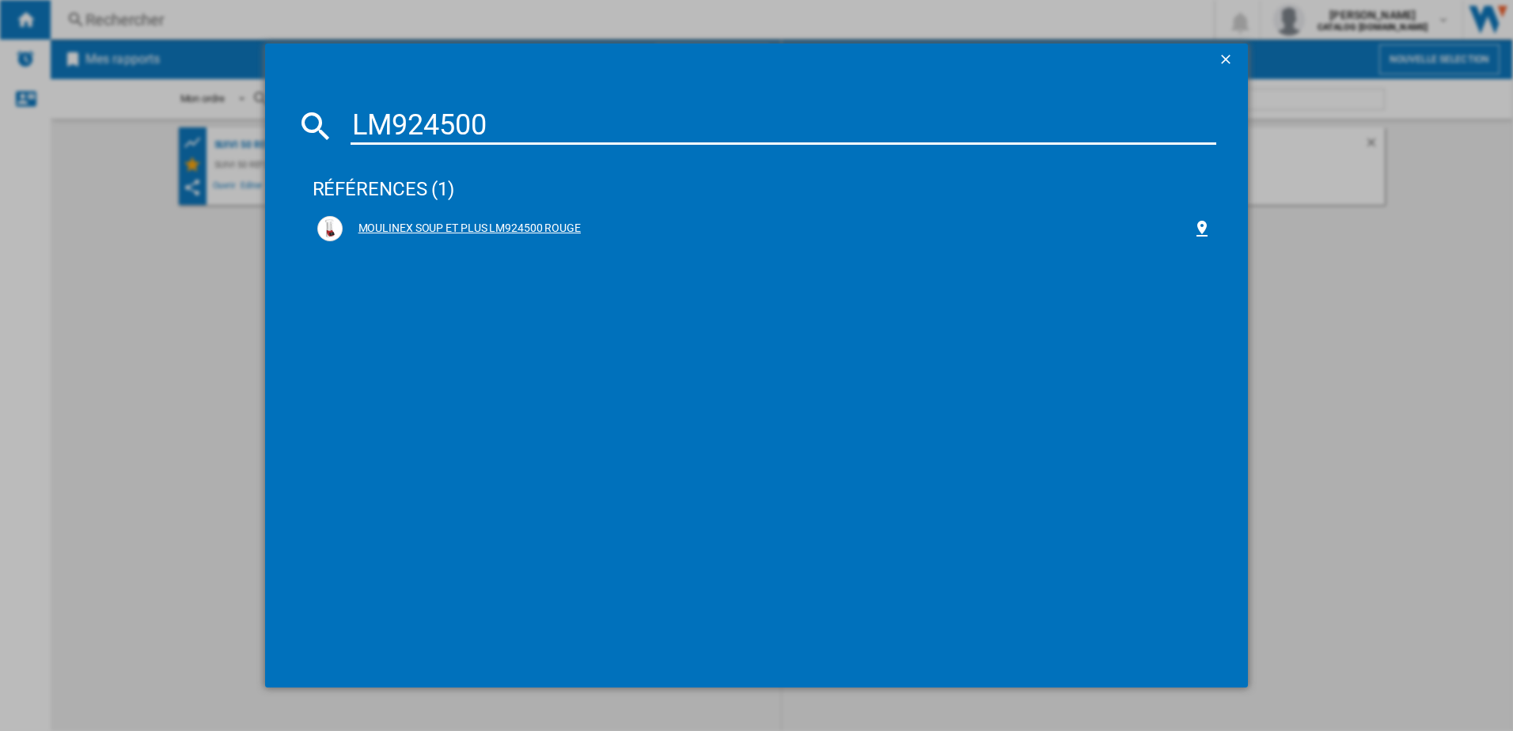
type input "LM924500"
click at [430, 231] on div "MOULINEX SOUP ET PLUS LM924500 ROUGE" at bounding box center [768, 229] width 851 height 16
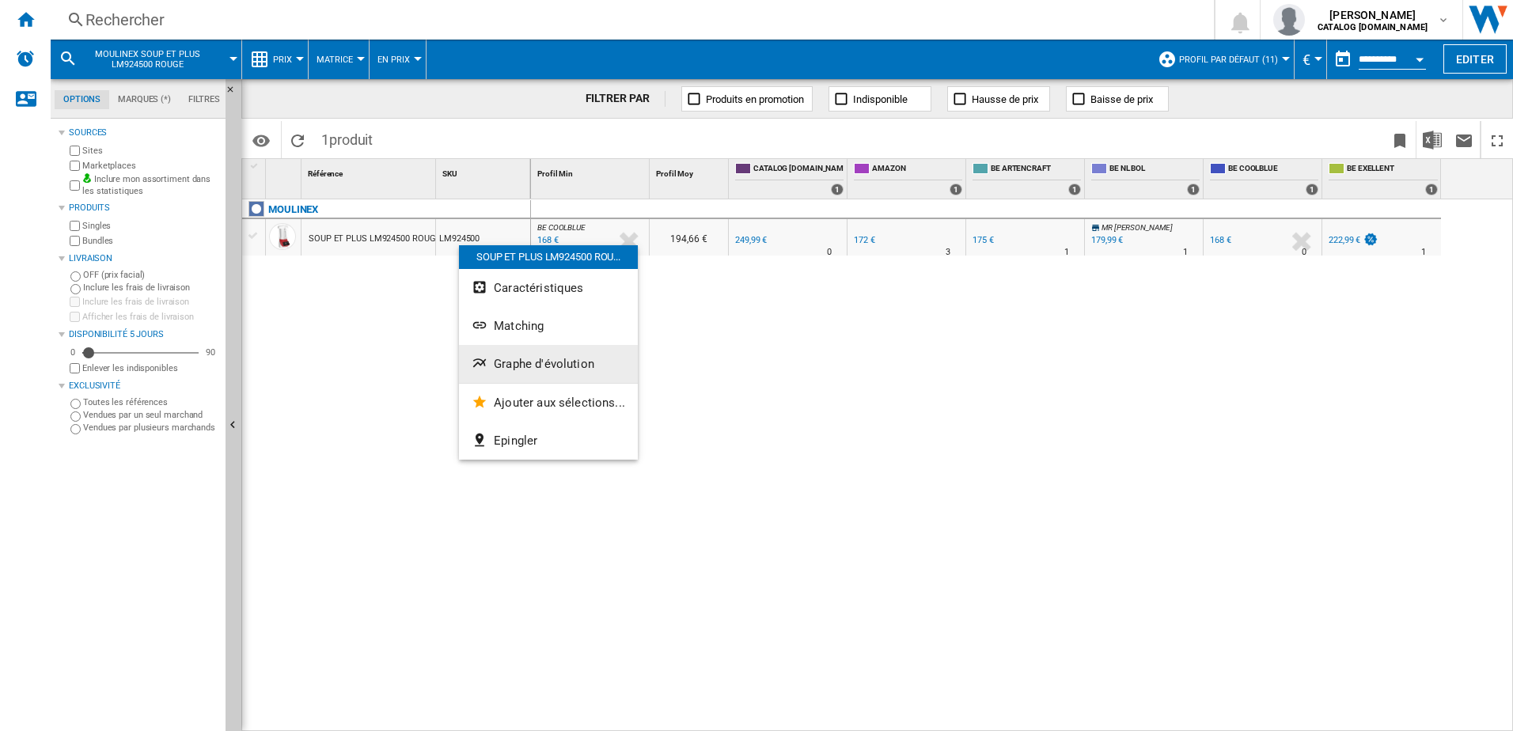
click at [524, 366] on span "Graphe d'évolution" at bounding box center [544, 364] width 100 height 14
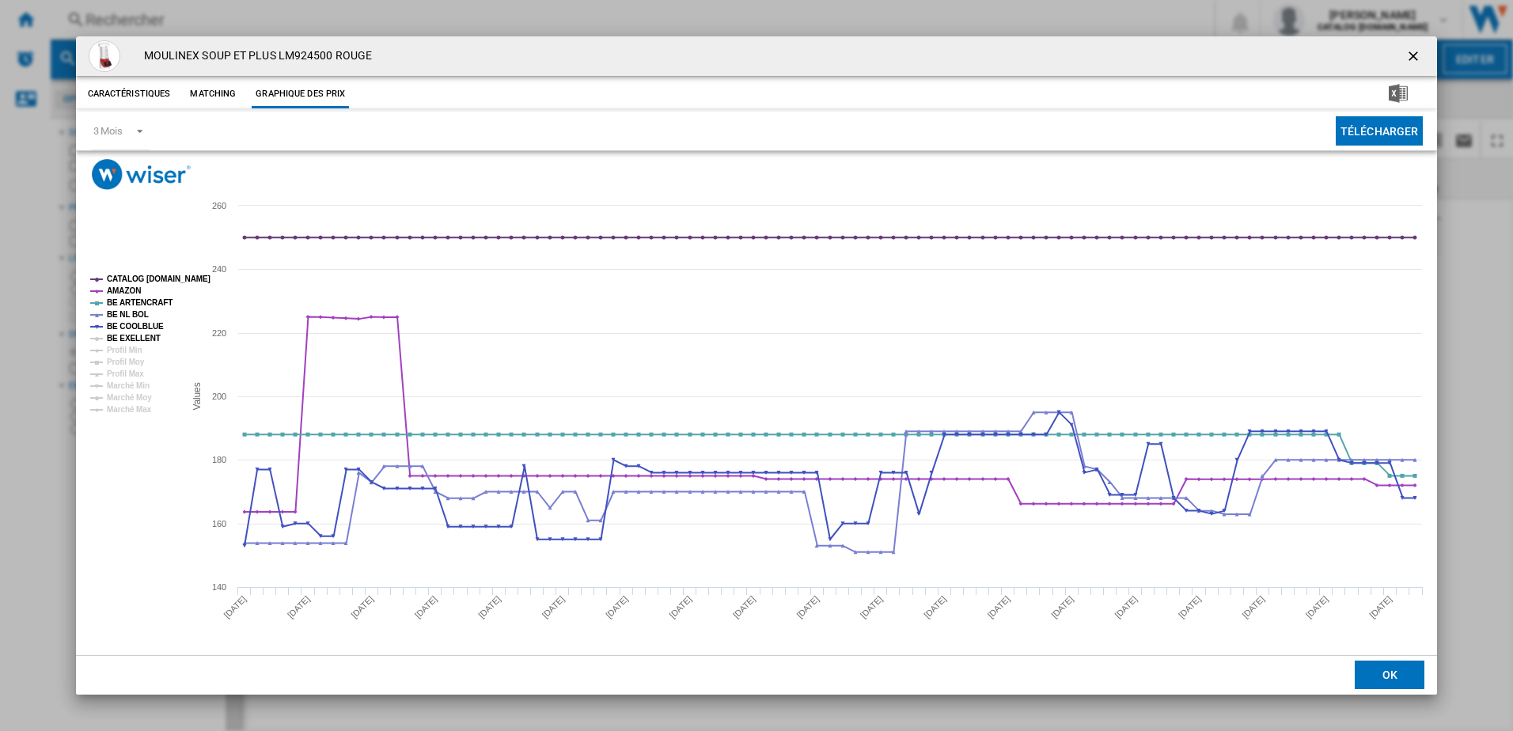
click at [144, 341] on tspan "BE EXELLENT" at bounding box center [134, 338] width 54 height 9
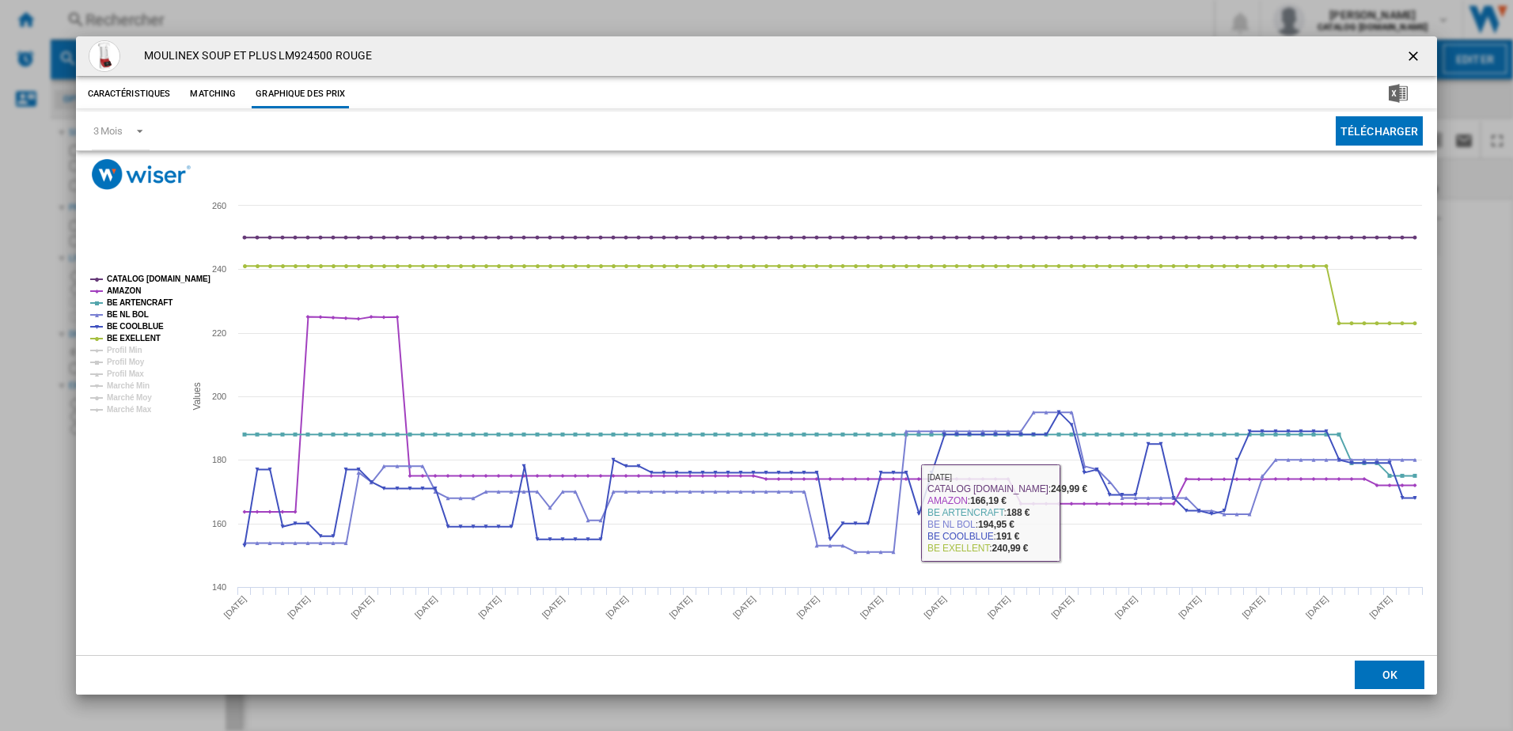
click at [1405, 673] on button "OK" at bounding box center [1390, 675] width 70 height 28
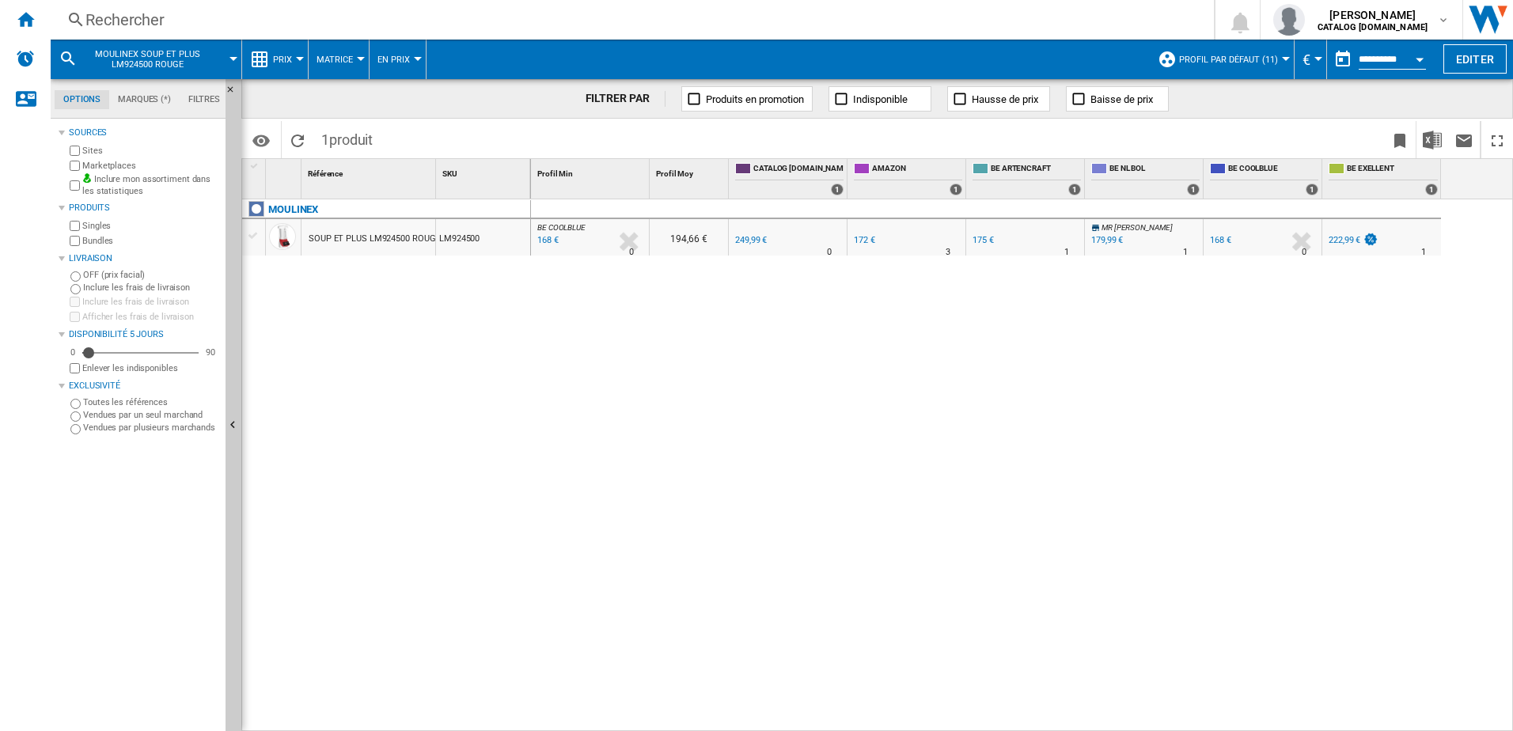
click at [174, 20] on div "Rechercher" at bounding box center [628, 20] width 1087 height 22
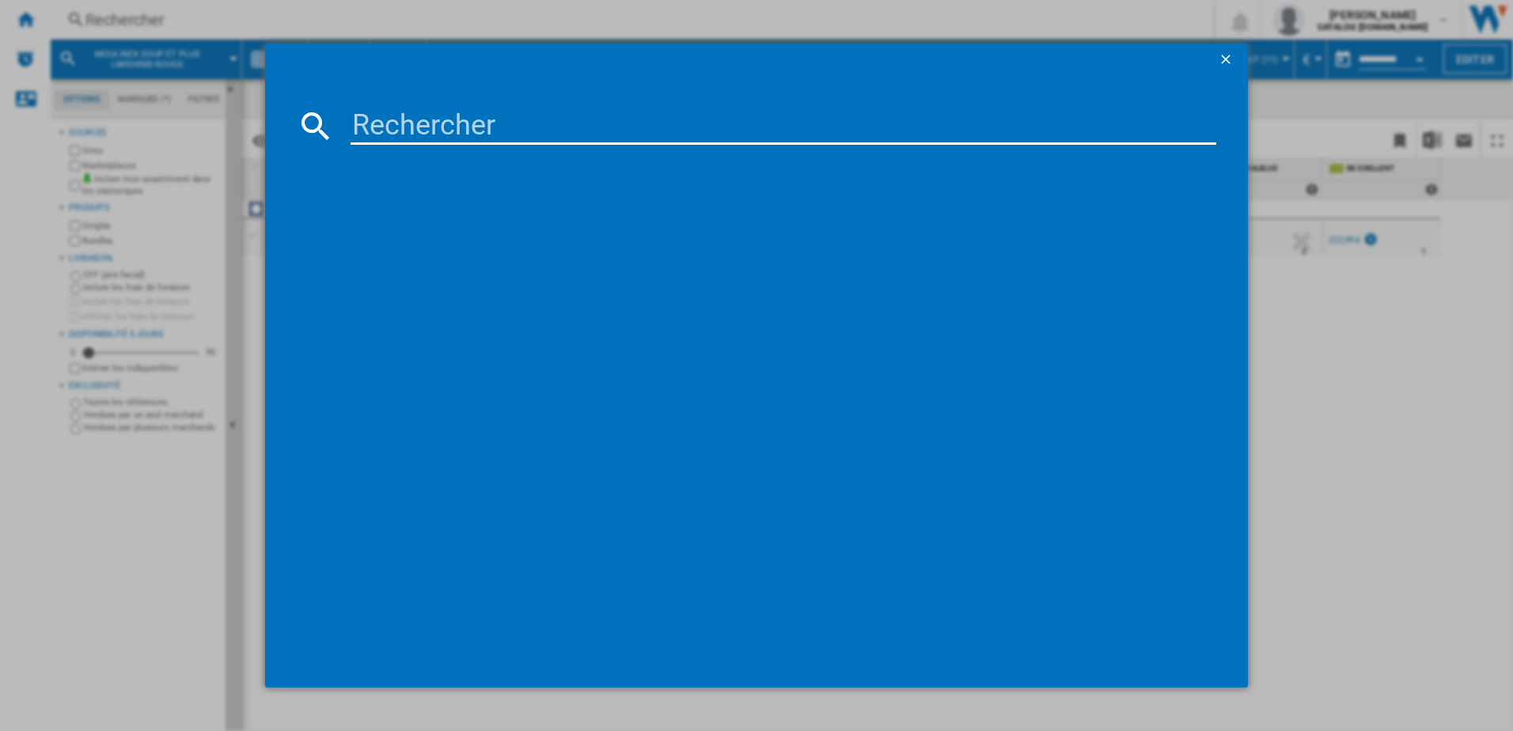
click at [370, 131] on input at bounding box center [784, 126] width 867 height 38
type input "LM841B10"
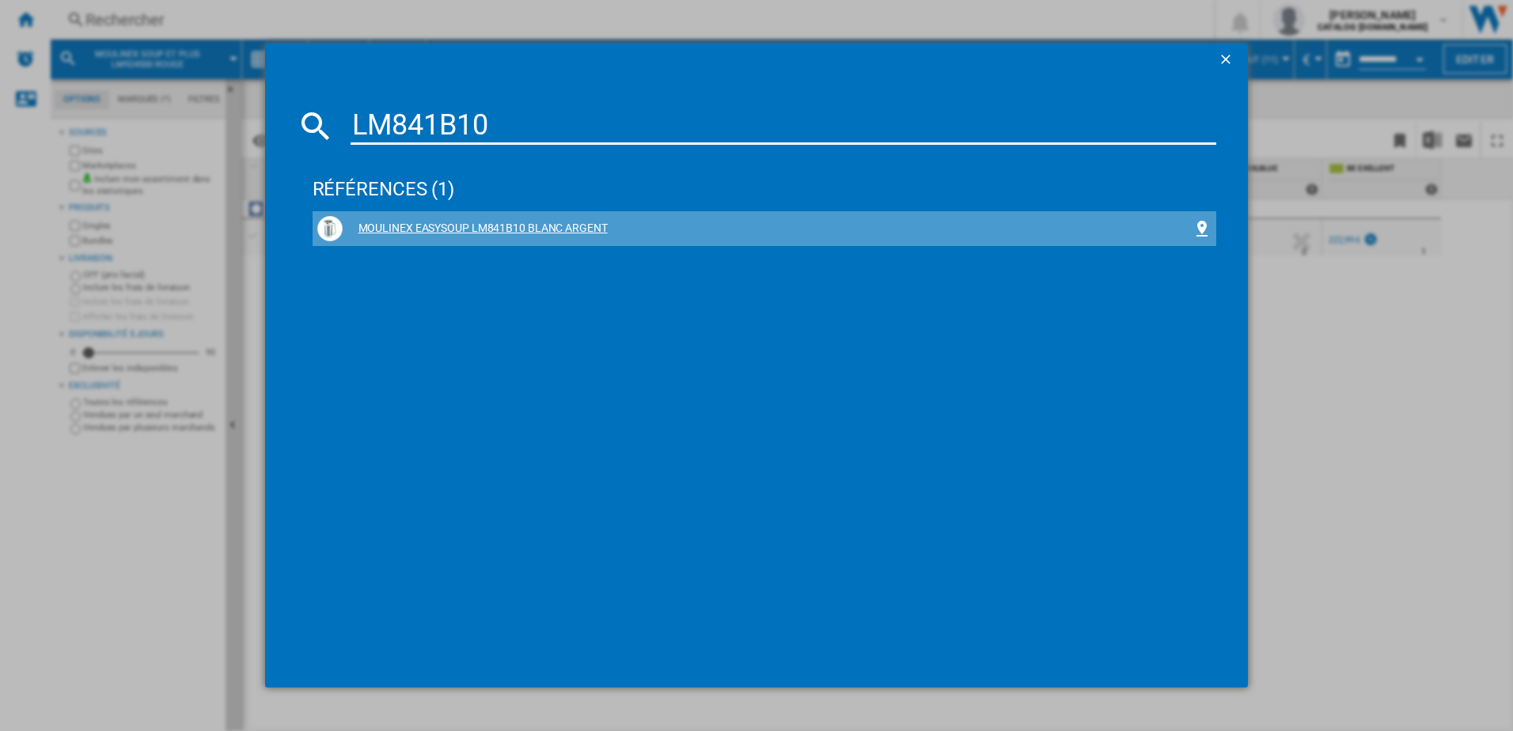
click at [396, 225] on div "MOULINEX EASYSOUP LM841B10 BLANC ARGENT" at bounding box center [768, 229] width 851 height 16
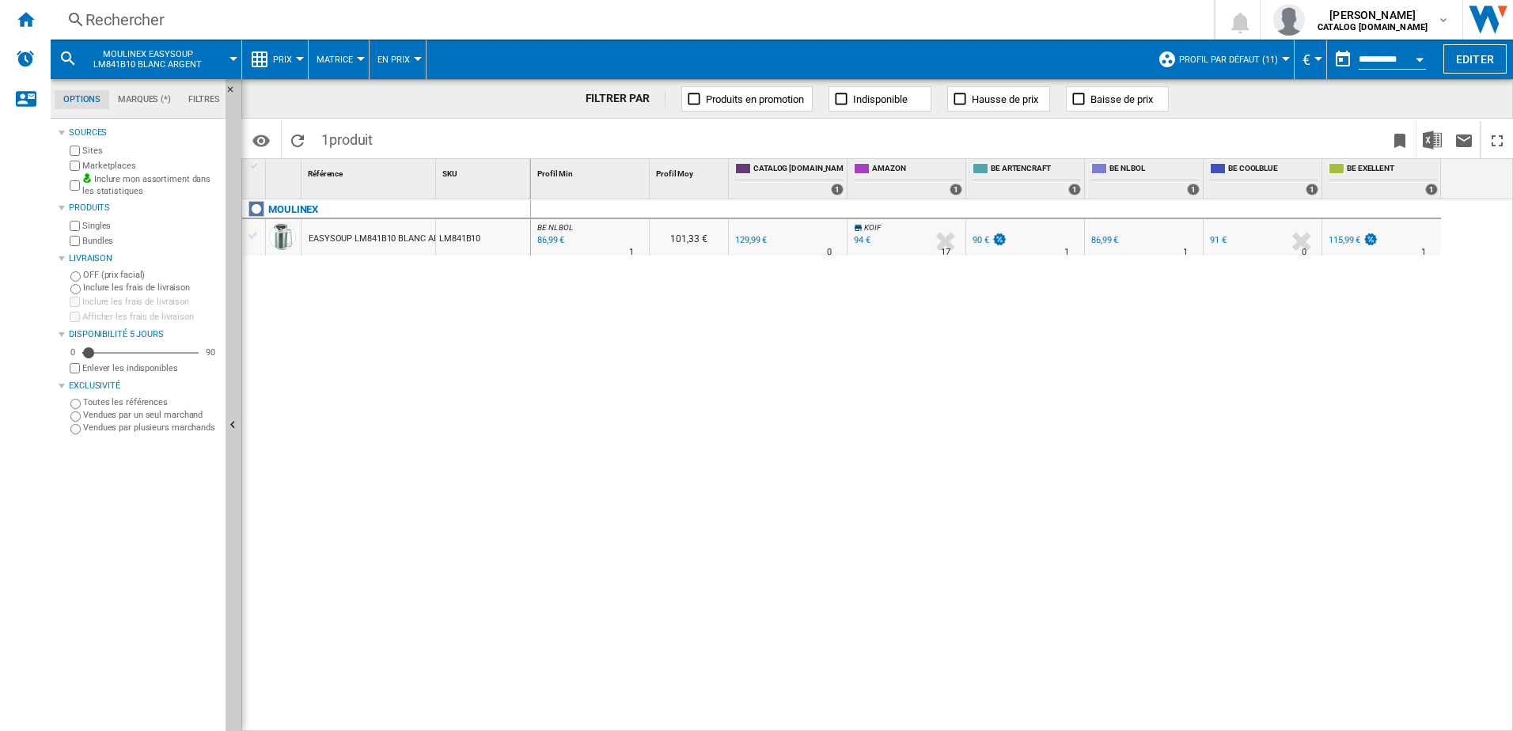
click at [551, 235] on div "86,99 €" at bounding box center [549, 241] width 29 height 16
click at [404, 22] on div "Rechercher" at bounding box center [628, 20] width 1087 height 22
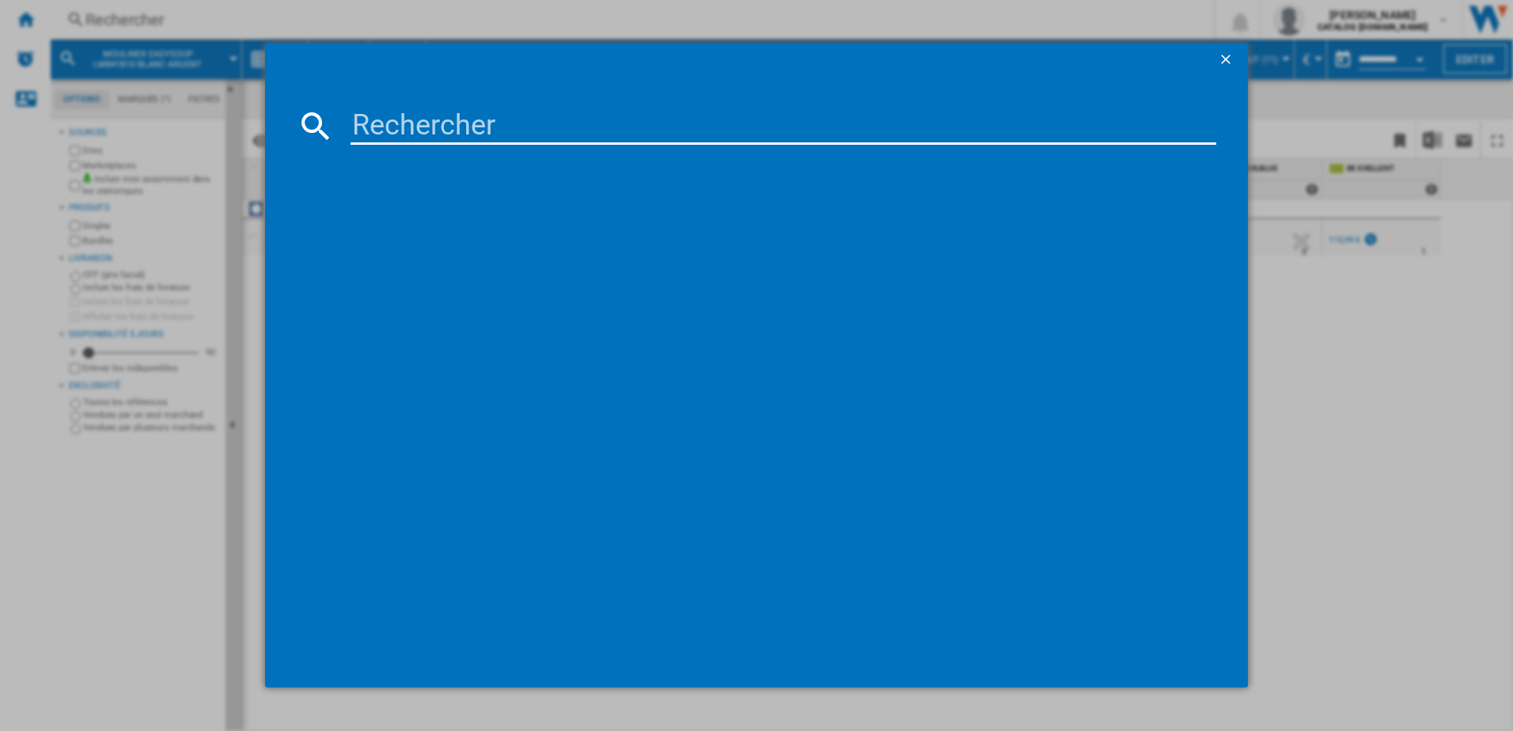
click at [406, 124] on input at bounding box center [784, 126] width 867 height 38
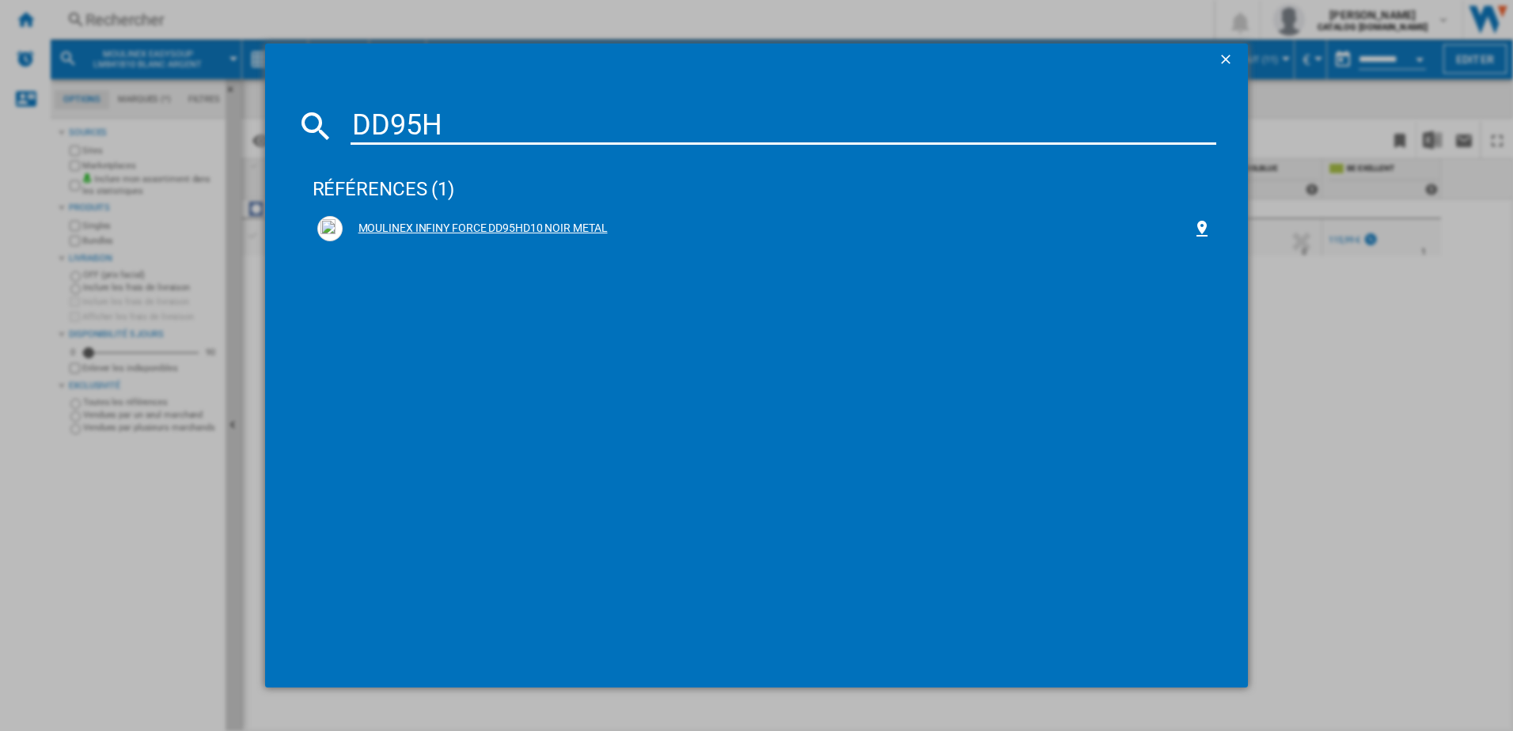
type input "DD95H"
click at [465, 225] on div "MOULINEX INFINY FORCE DD95HD10 NOIR METAL" at bounding box center [768, 229] width 851 height 16
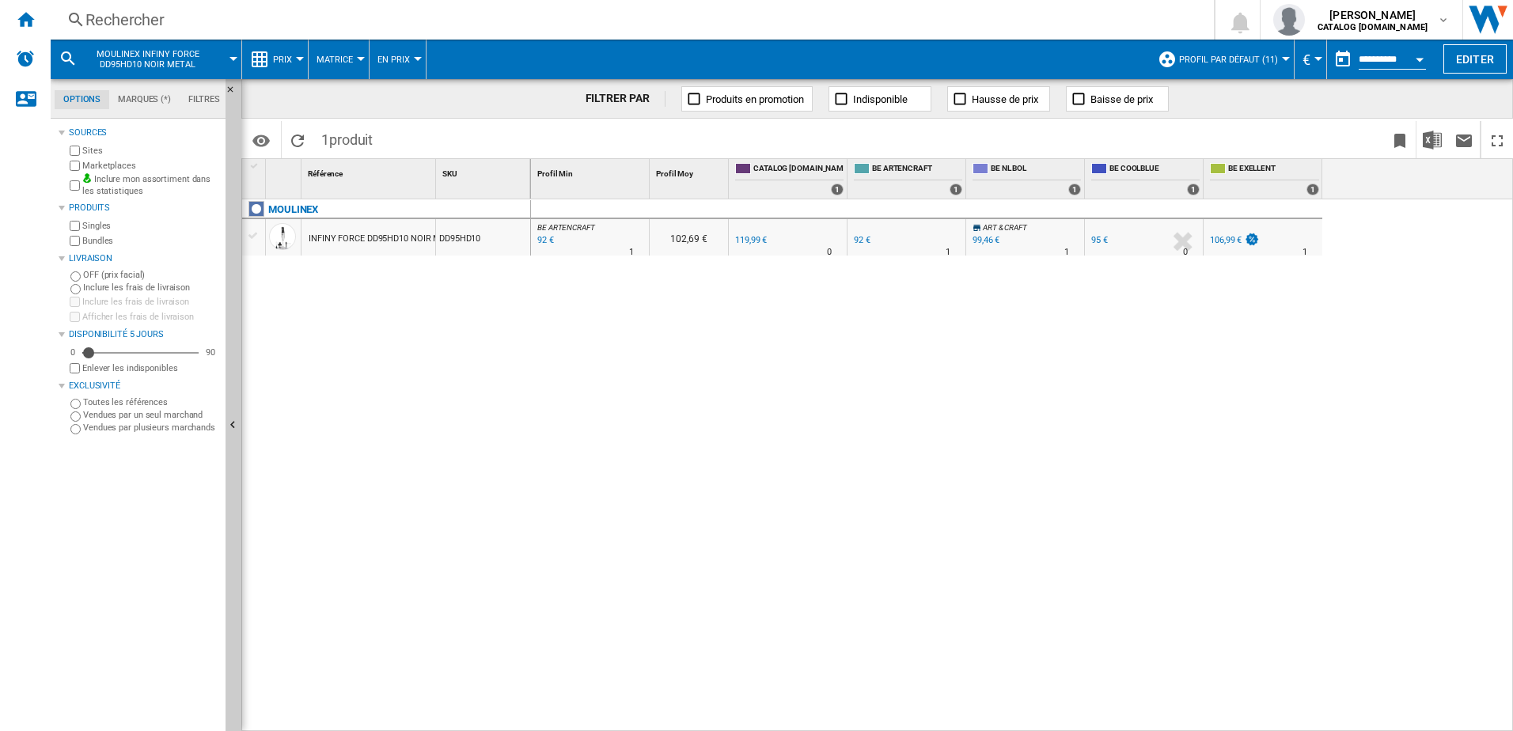
click at [543, 240] on div "92 €" at bounding box center [544, 241] width 19 height 16
click at [248, 8] on div "Rechercher Rechercher 0 pauline hanquet CATALOG SEB.BE CATALOG SEB.BE Mes param…" at bounding box center [782, 20] width 1462 height 40
click at [241, 17] on div "Rechercher" at bounding box center [628, 20] width 1087 height 22
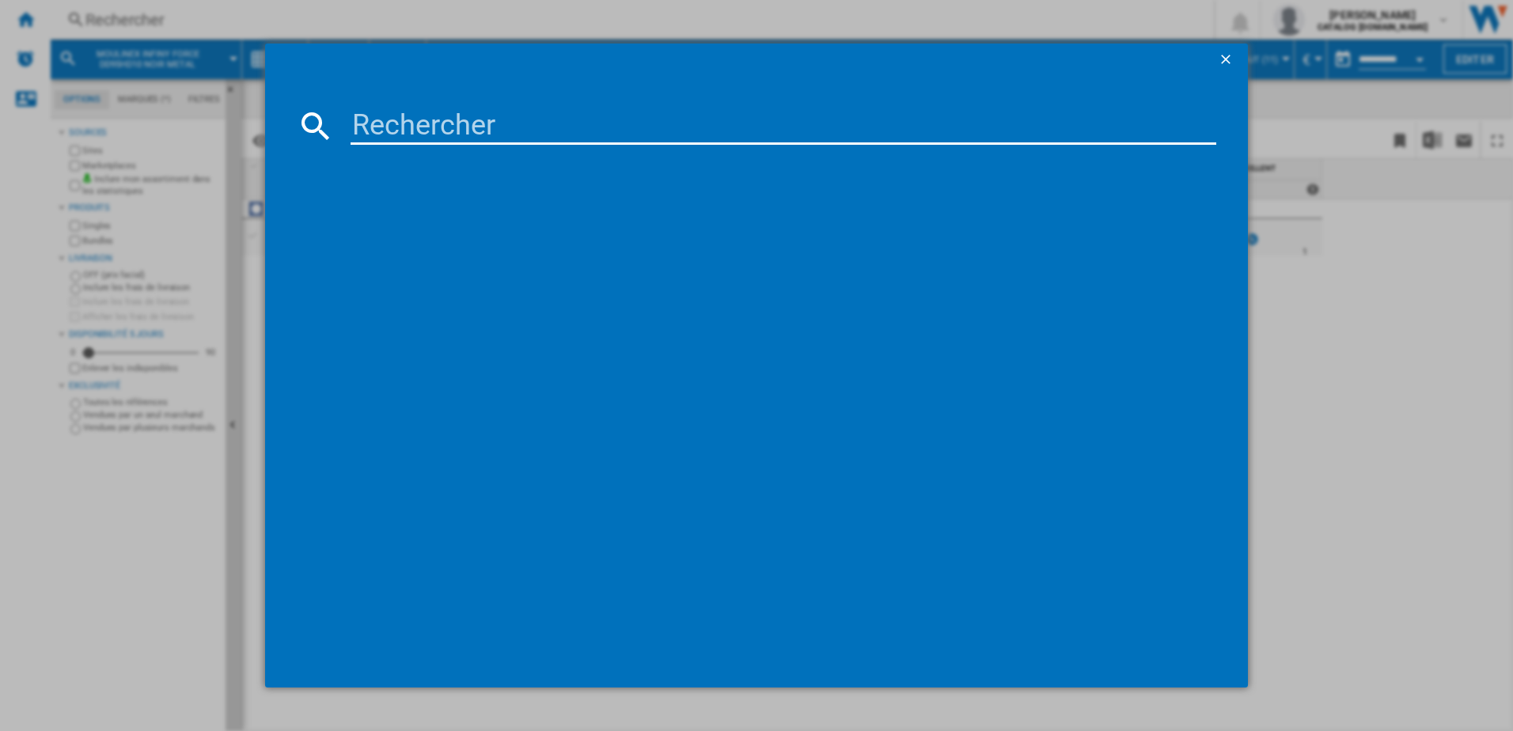
click at [403, 128] on input at bounding box center [784, 126] width 867 height 38
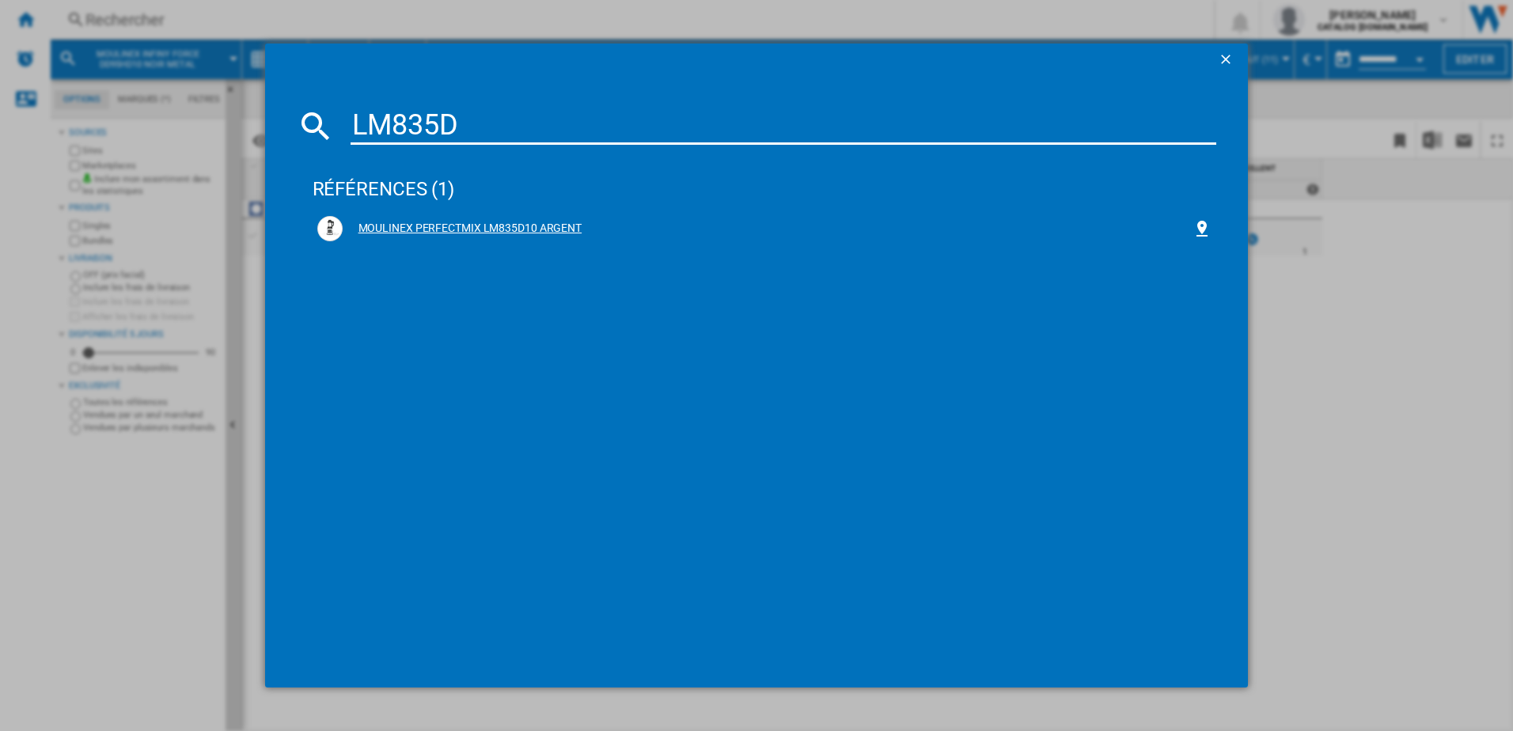
type input "LM835D"
click at [381, 229] on div "MOULINEX PERFECTMIX LM835D10 ARGENT" at bounding box center [768, 229] width 851 height 16
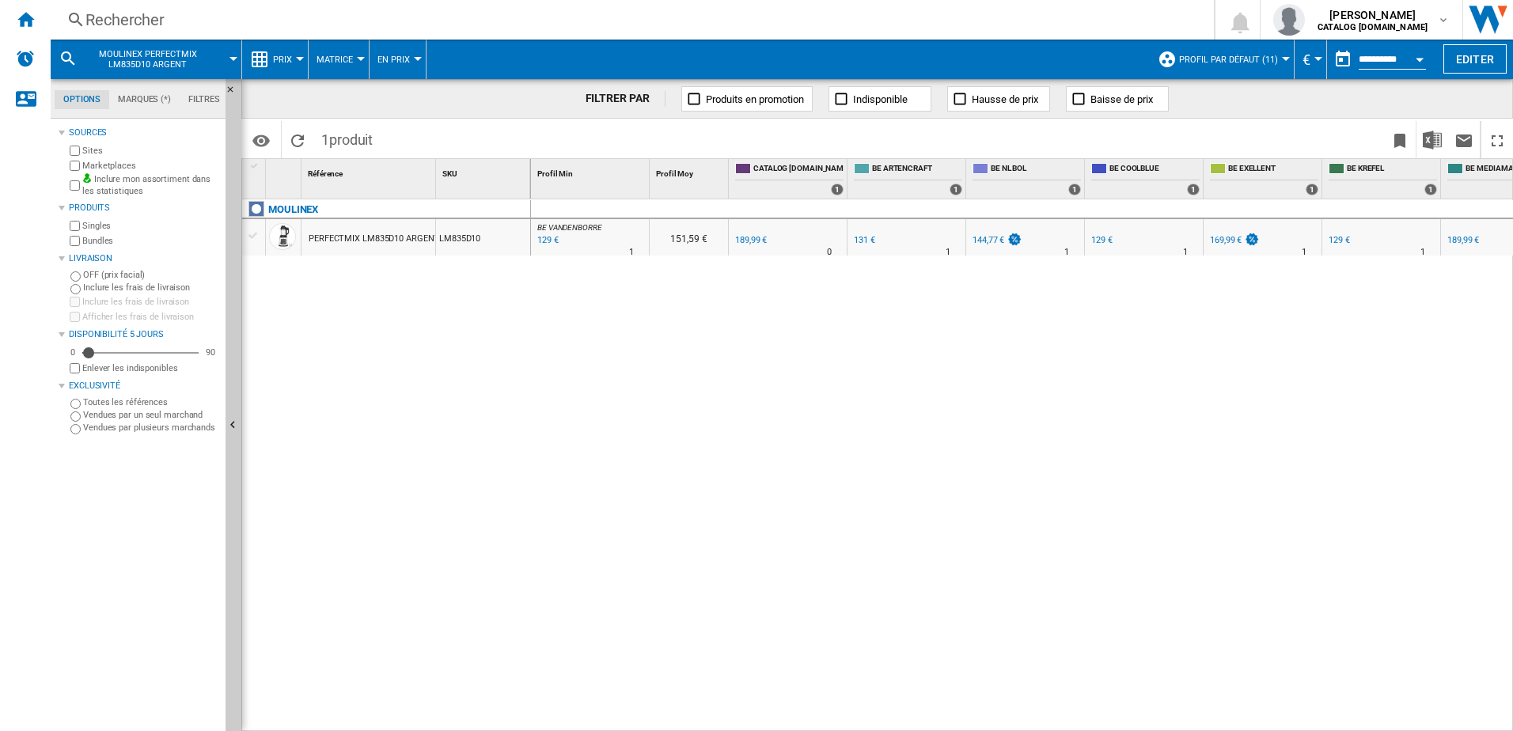
click at [548, 241] on div "129 €" at bounding box center [547, 241] width 24 height 16
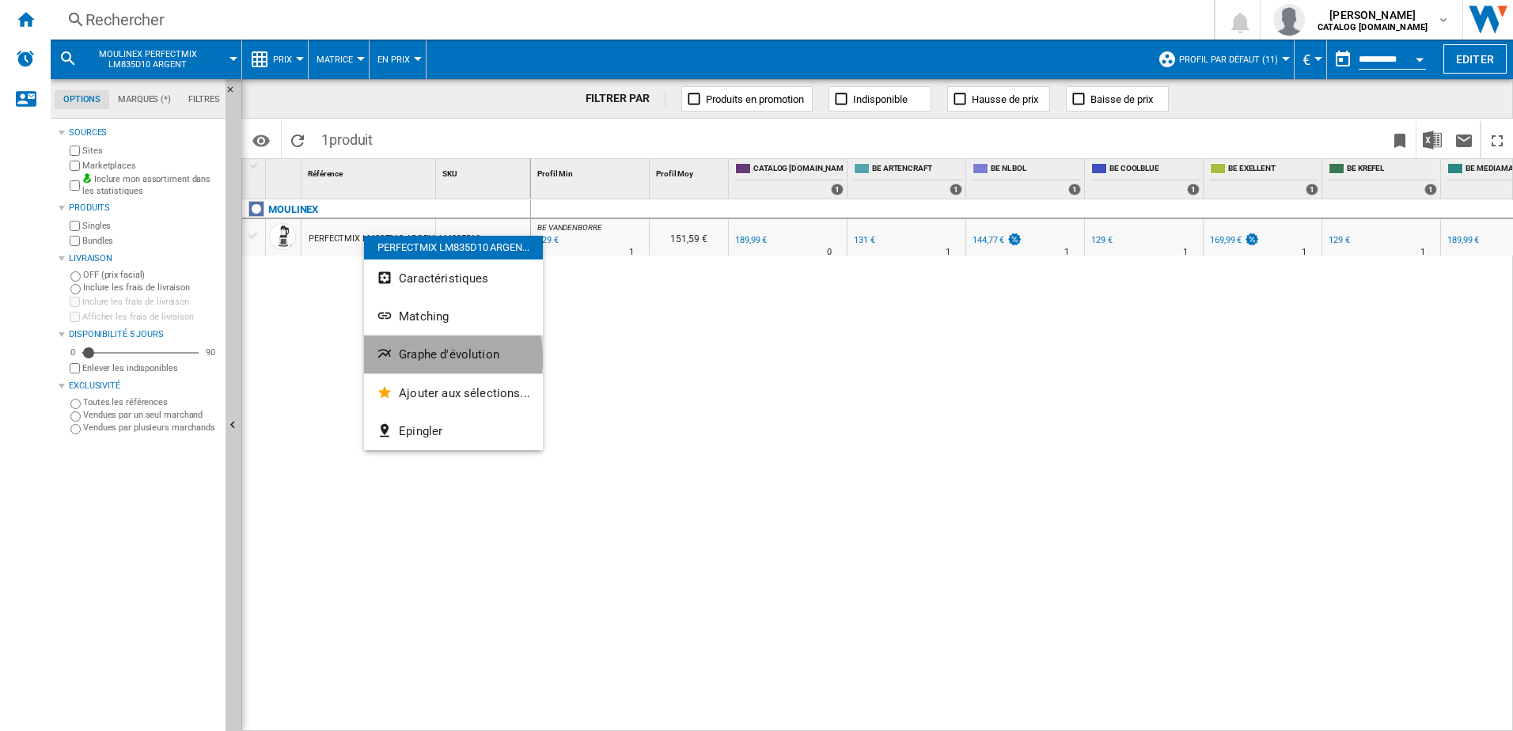
click at [433, 358] on span "Graphe d'évolution" at bounding box center [449, 354] width 100 height 14
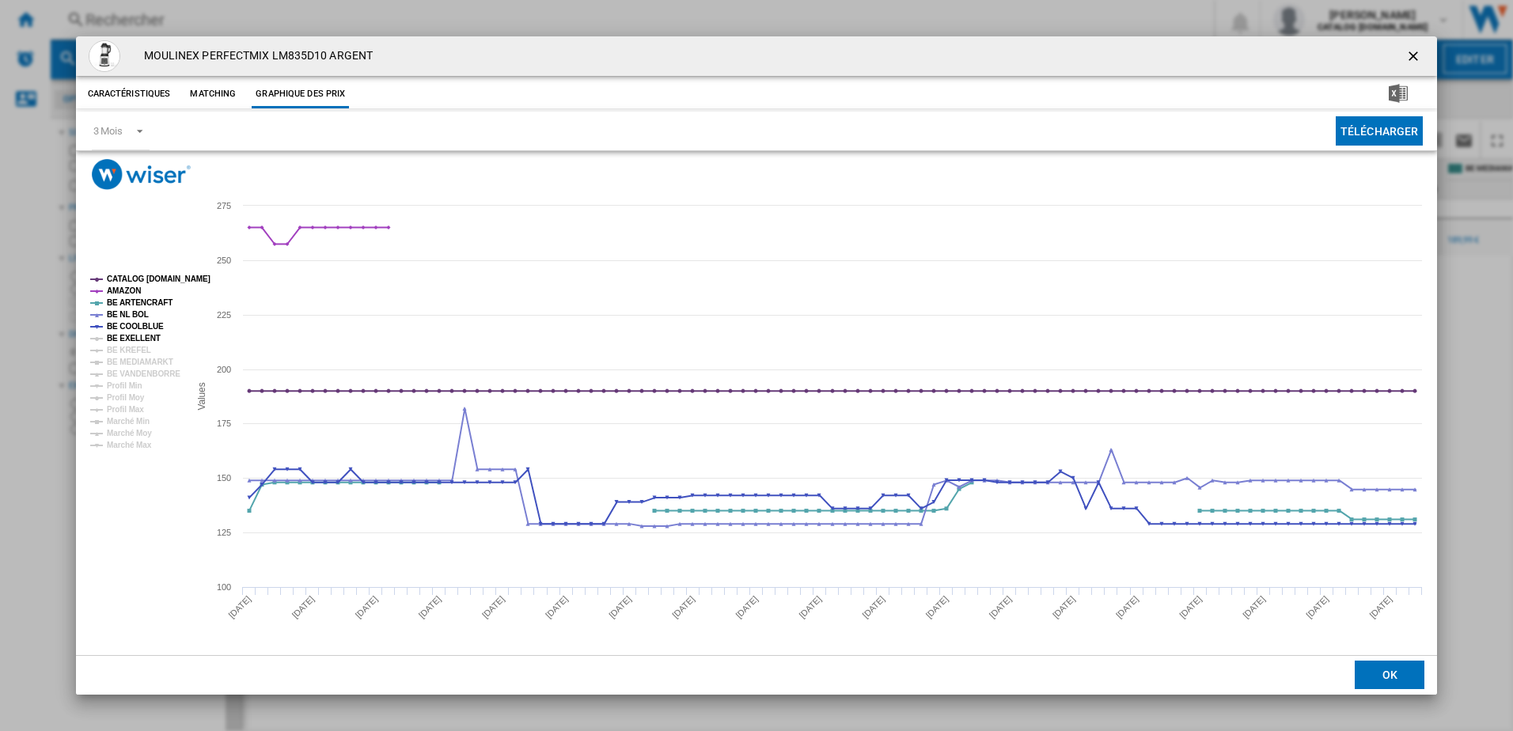
click at [125, 336] on tspan "BE EXELLENT" at bounding box center [134, 338] width 54 height 9
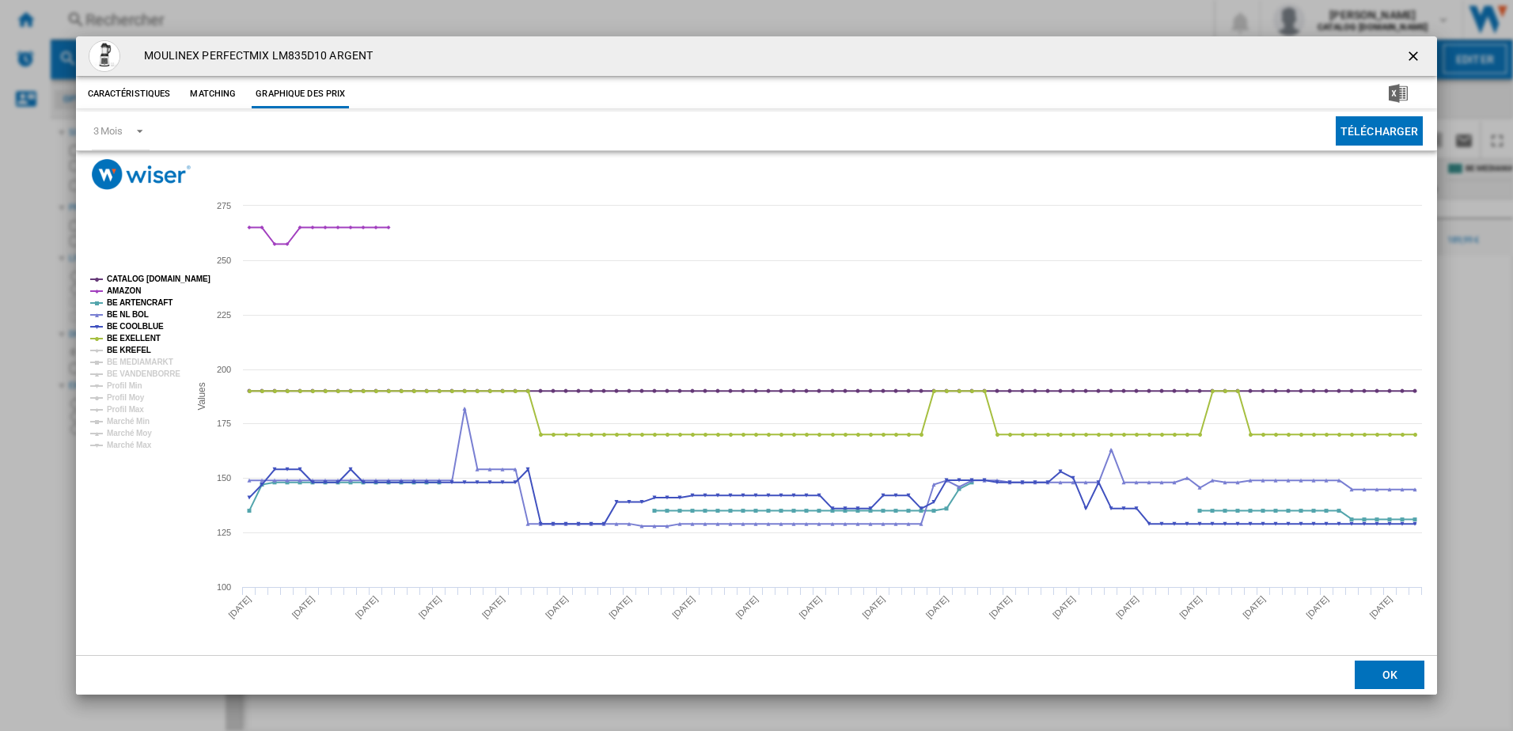
click at [124, 348] on tspan "BE KREFEL" at bounding box center [129, 350] width 44 height 9
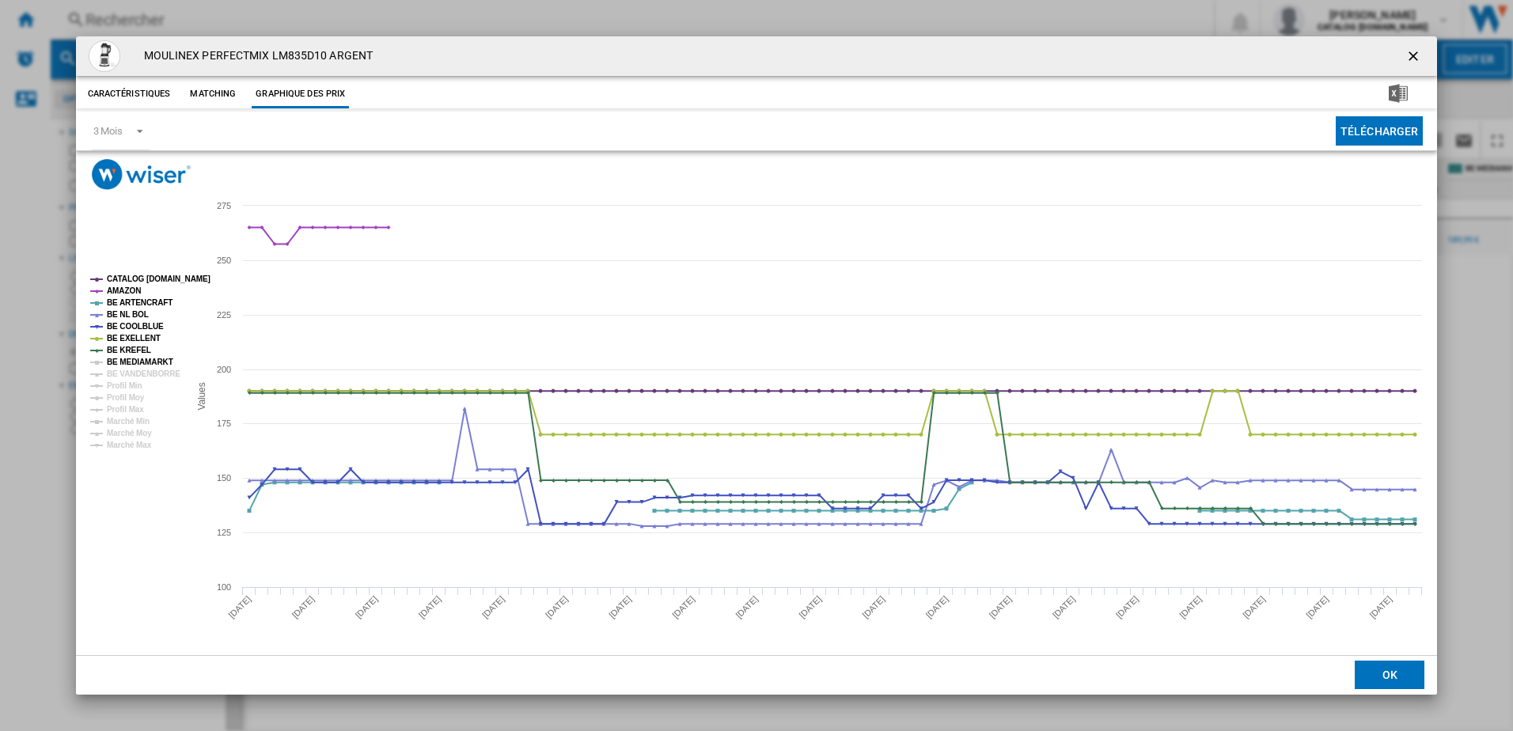
click at [128, 361] on tspan "BE MEDIAMARKT" at bounding box center [140, 362] width 66 height 9
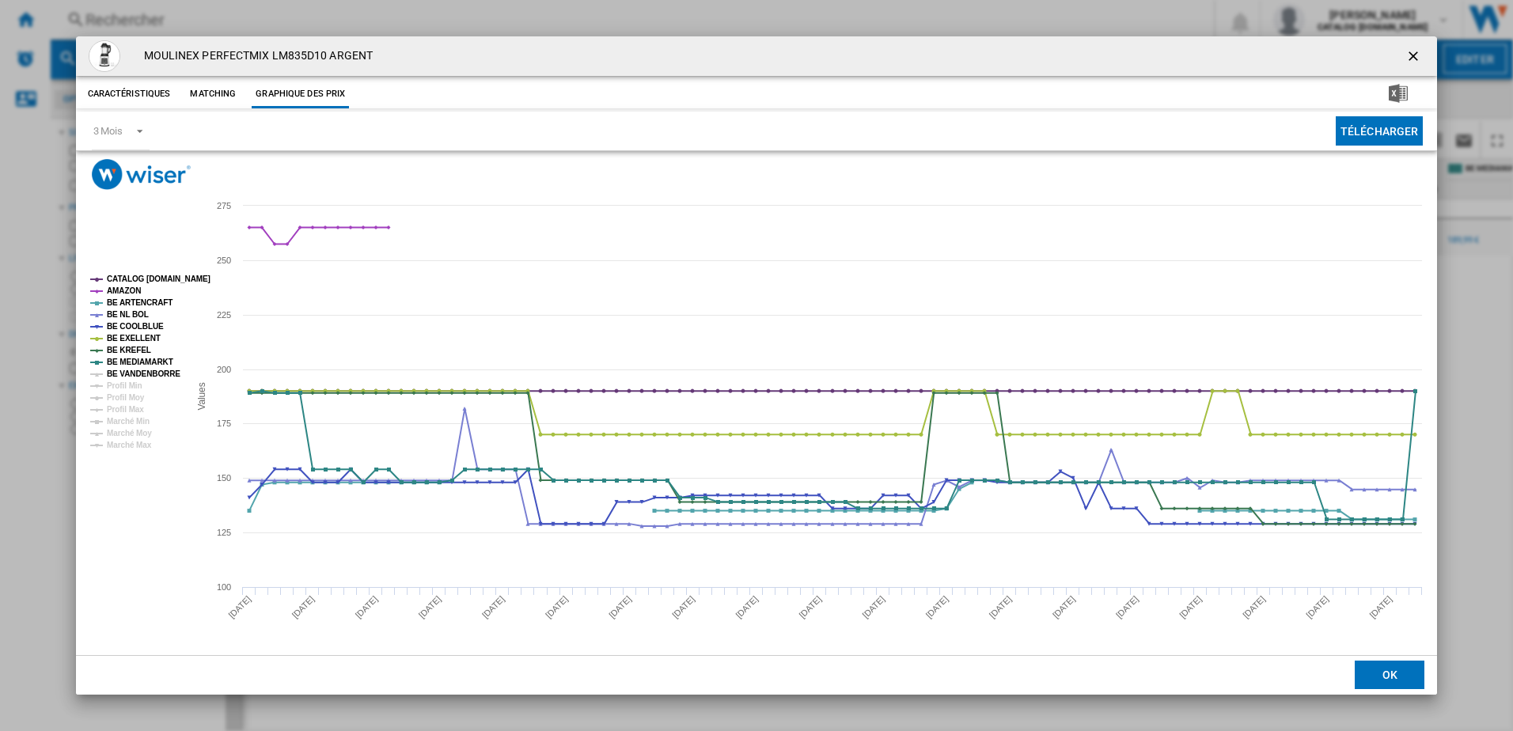
click at [135, 374] on tspan "BE VANDENBORRE" at bounding box center [144, 374] width 74 height 9
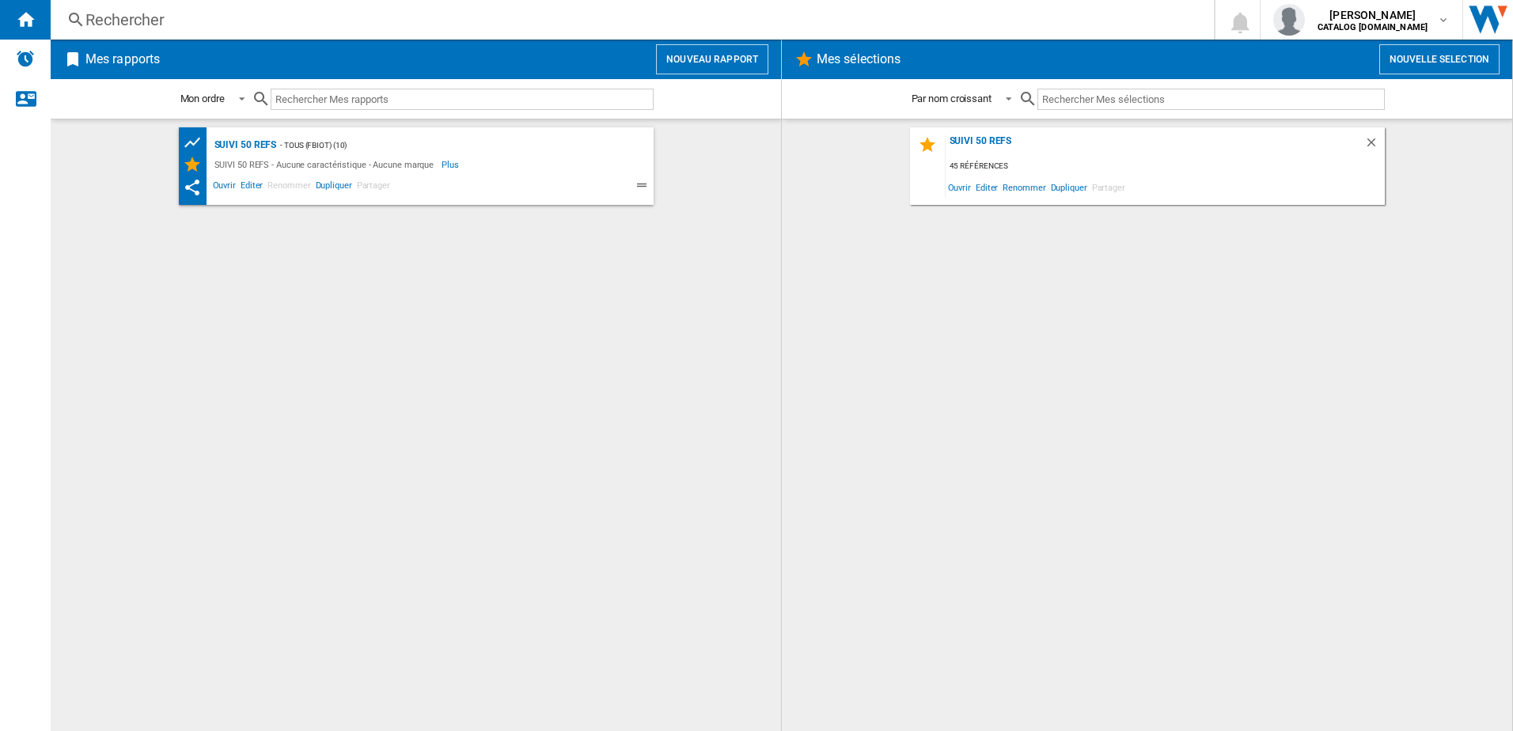
click at [221, 20] on div "Rechercher" at bounding box center [628, 20] width 1087 height 22
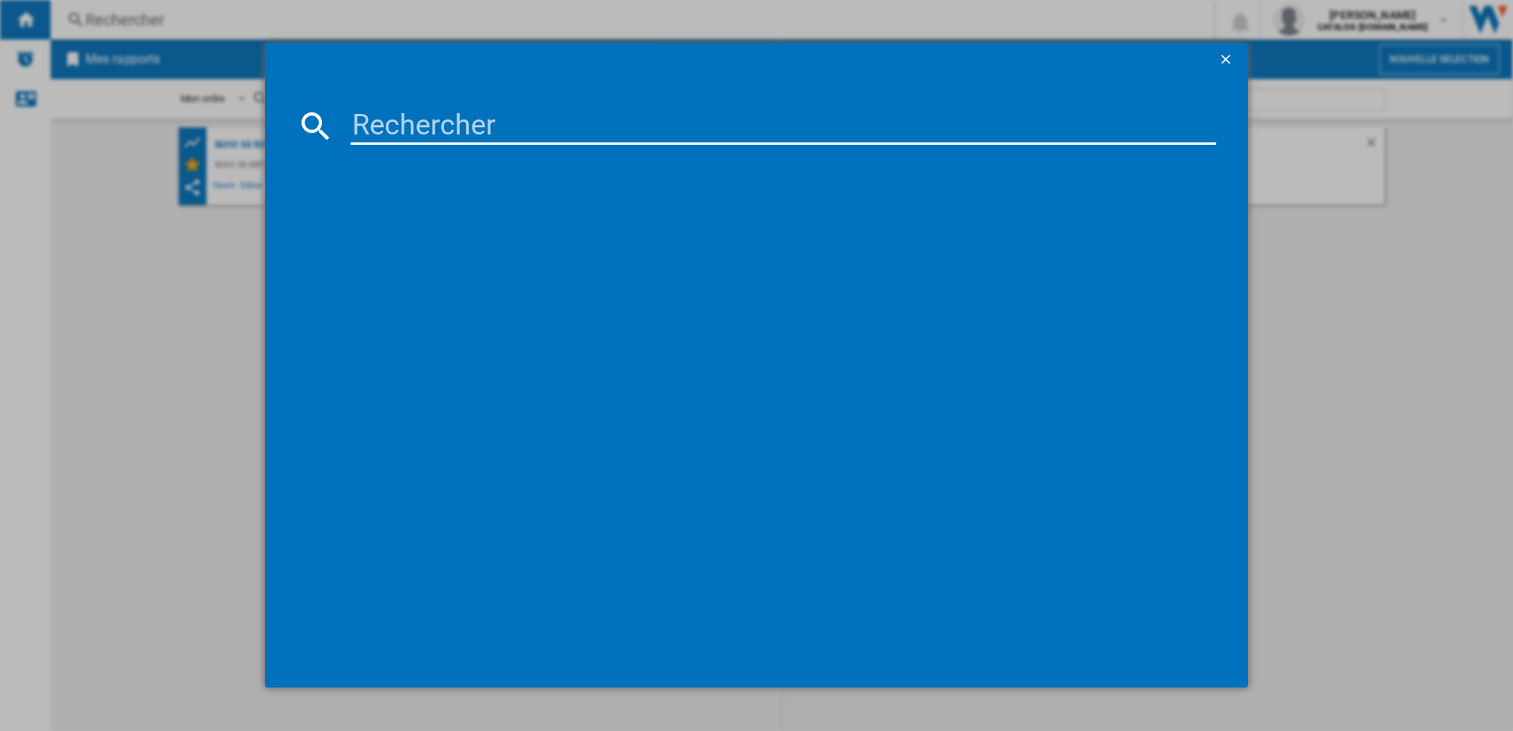
click at [389, 123] on input at bounding box center [784, 126] width 867 height 38
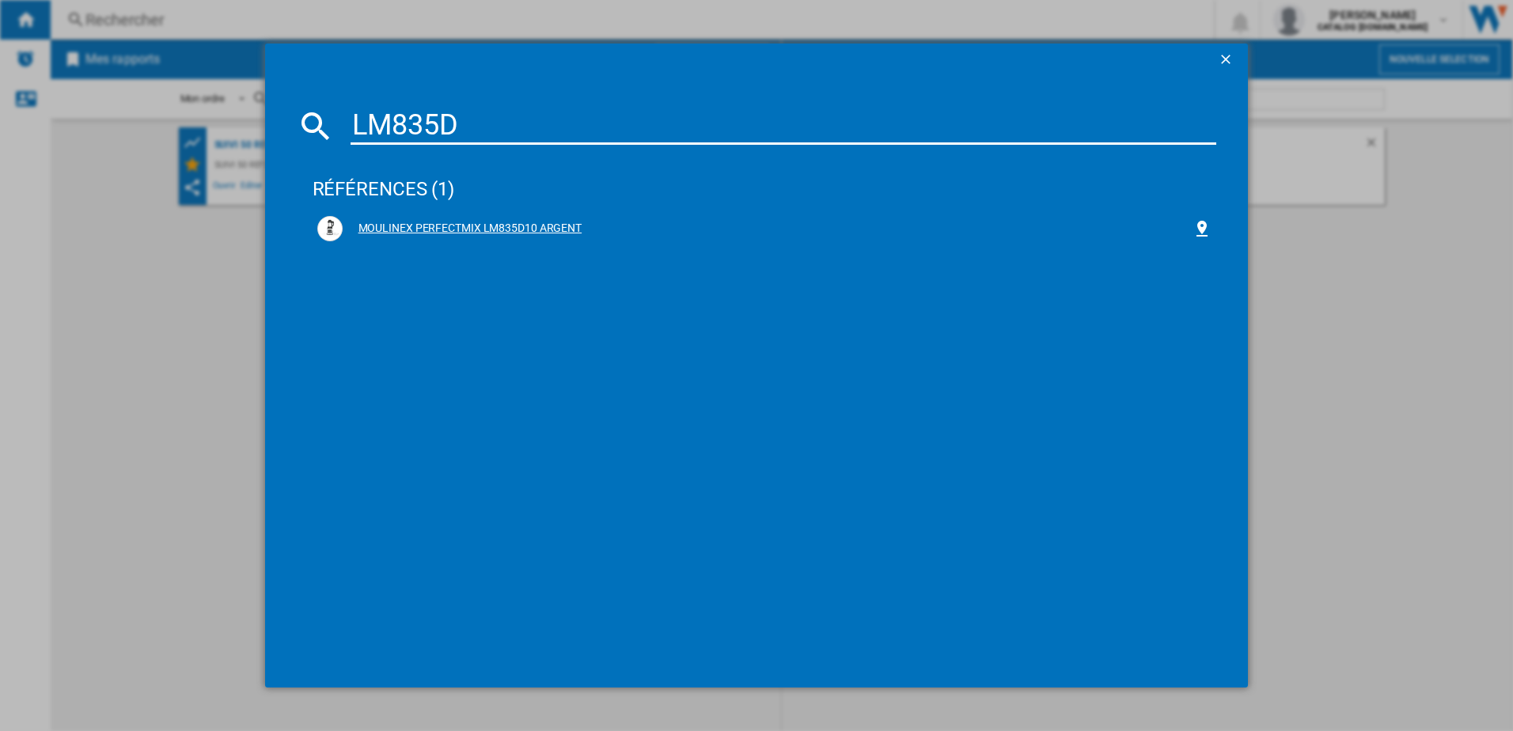
type input "LM835D"
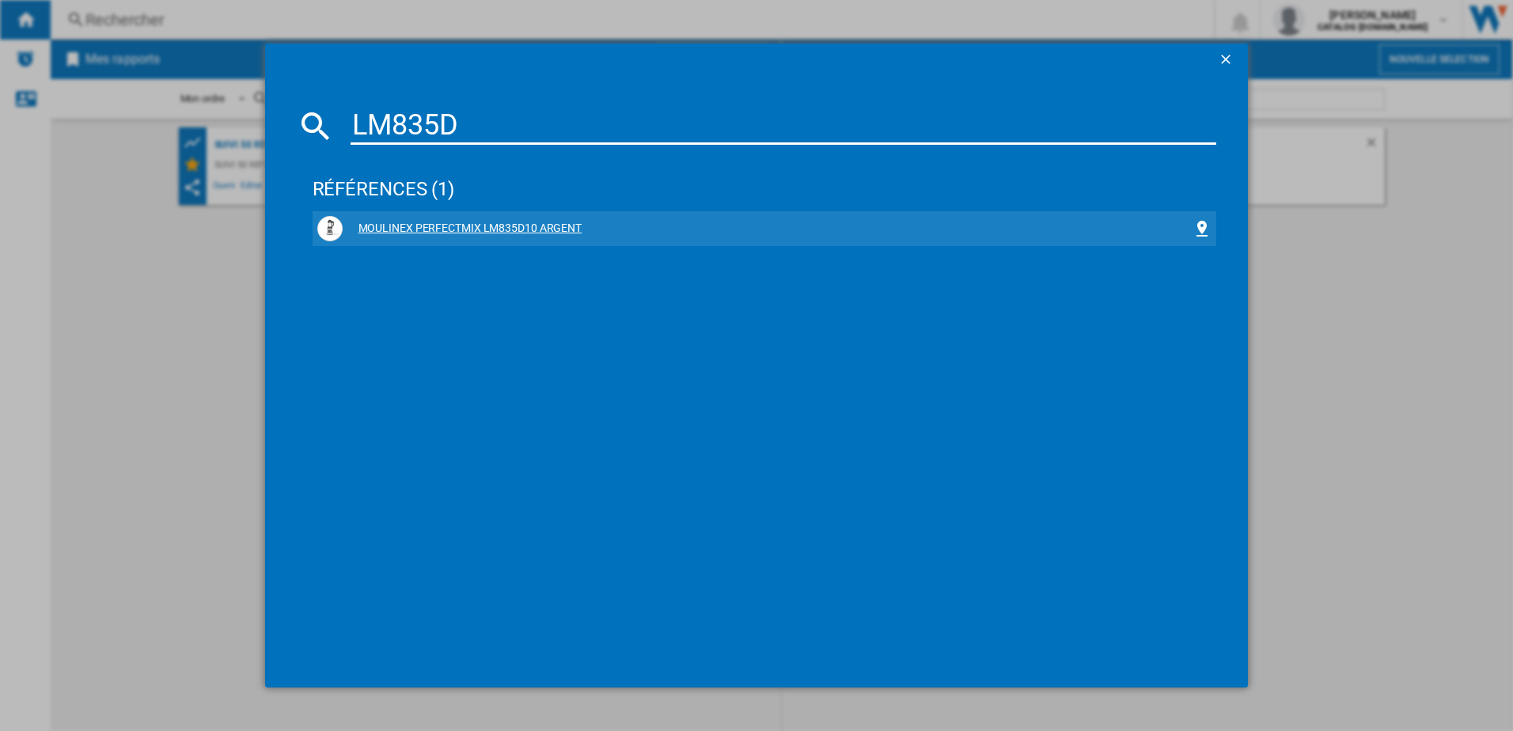
click at [402, 229] on div "MOULINEX PERFECTMIX LM835D10 ARGENT" at bounding box center [768, 229] width 851 height 16
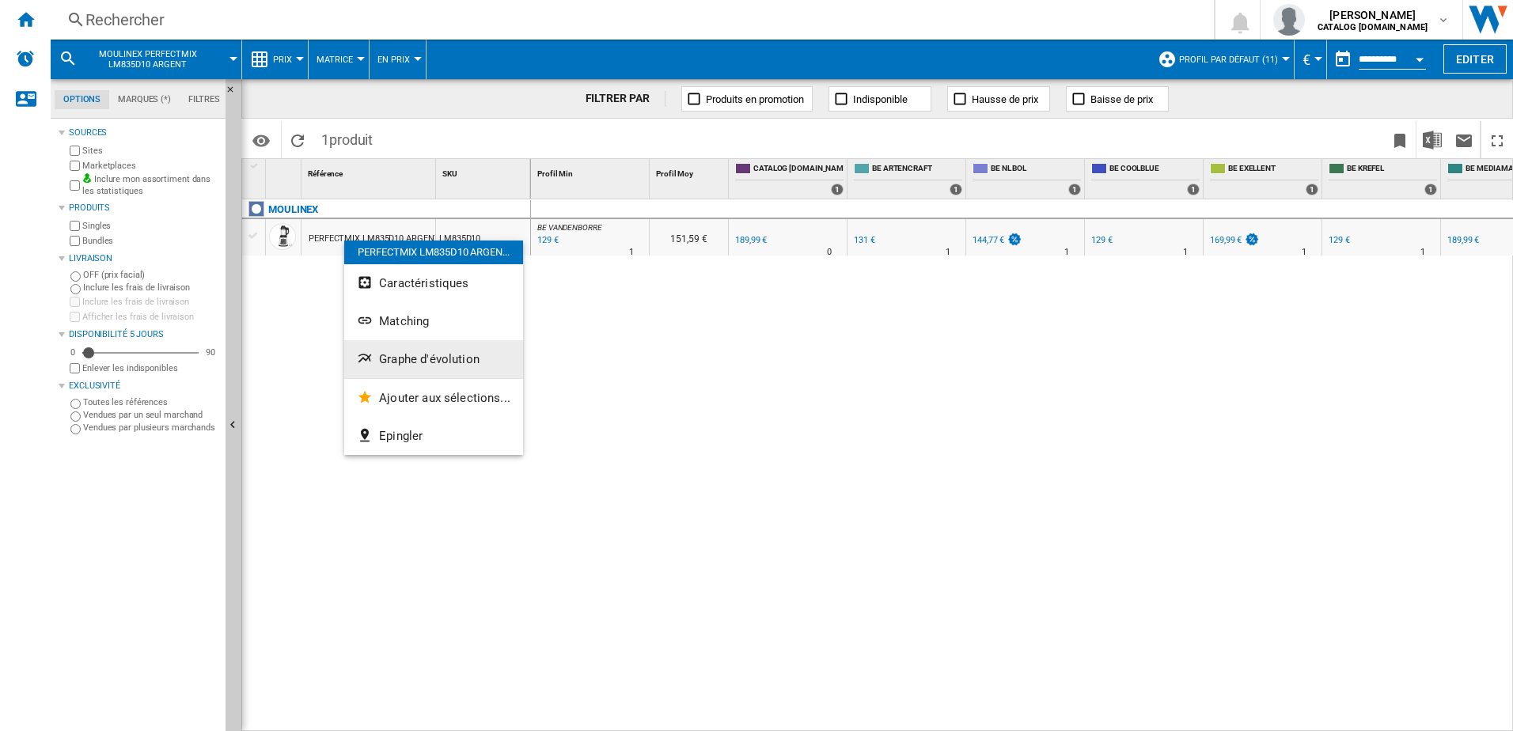
click at [399, 367] on button "Graphe d'évolution" at bounding box center [433, 359] width 179 height 38
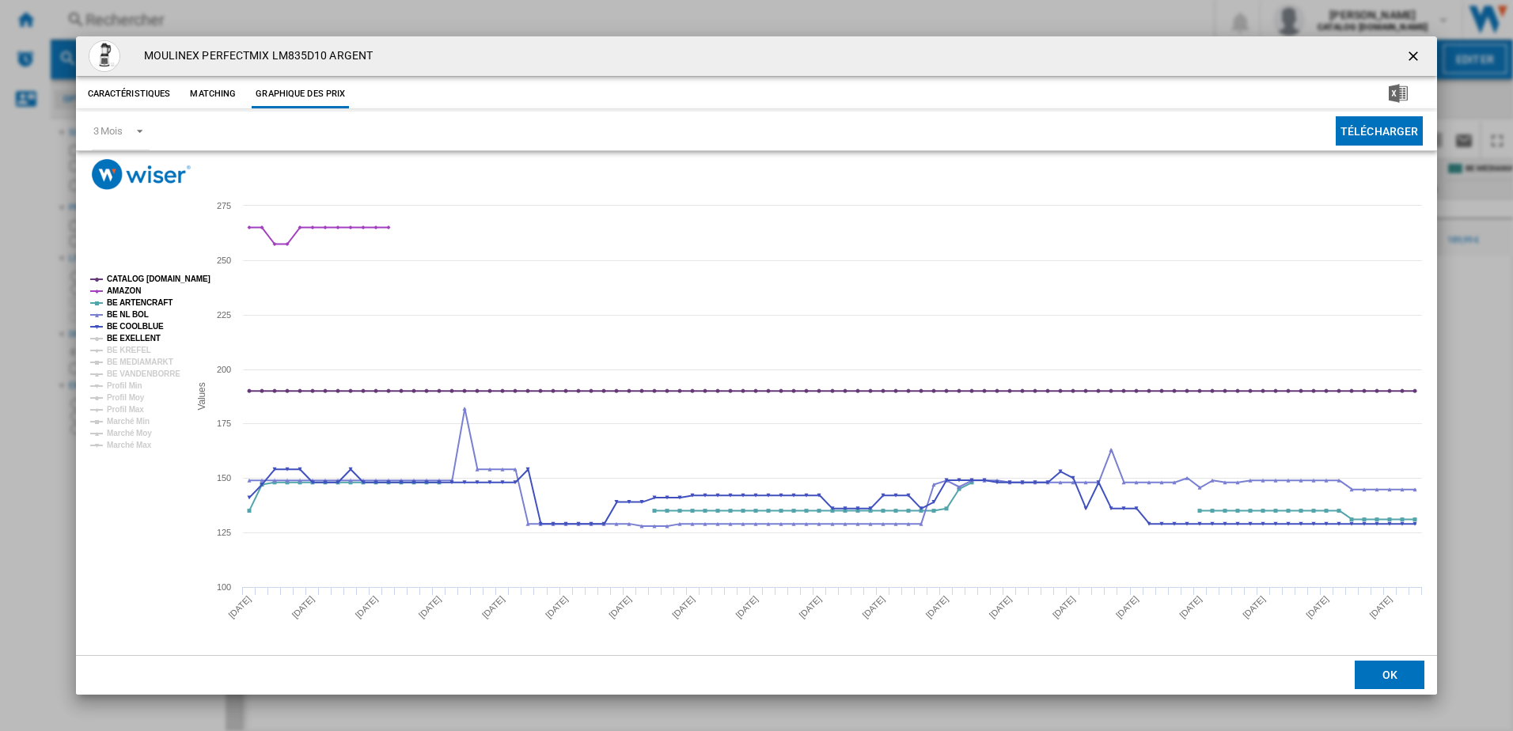
click at [145, 343] on tspan "BE EXELLENT" at bounding box center [134, 338] width 54 height 9
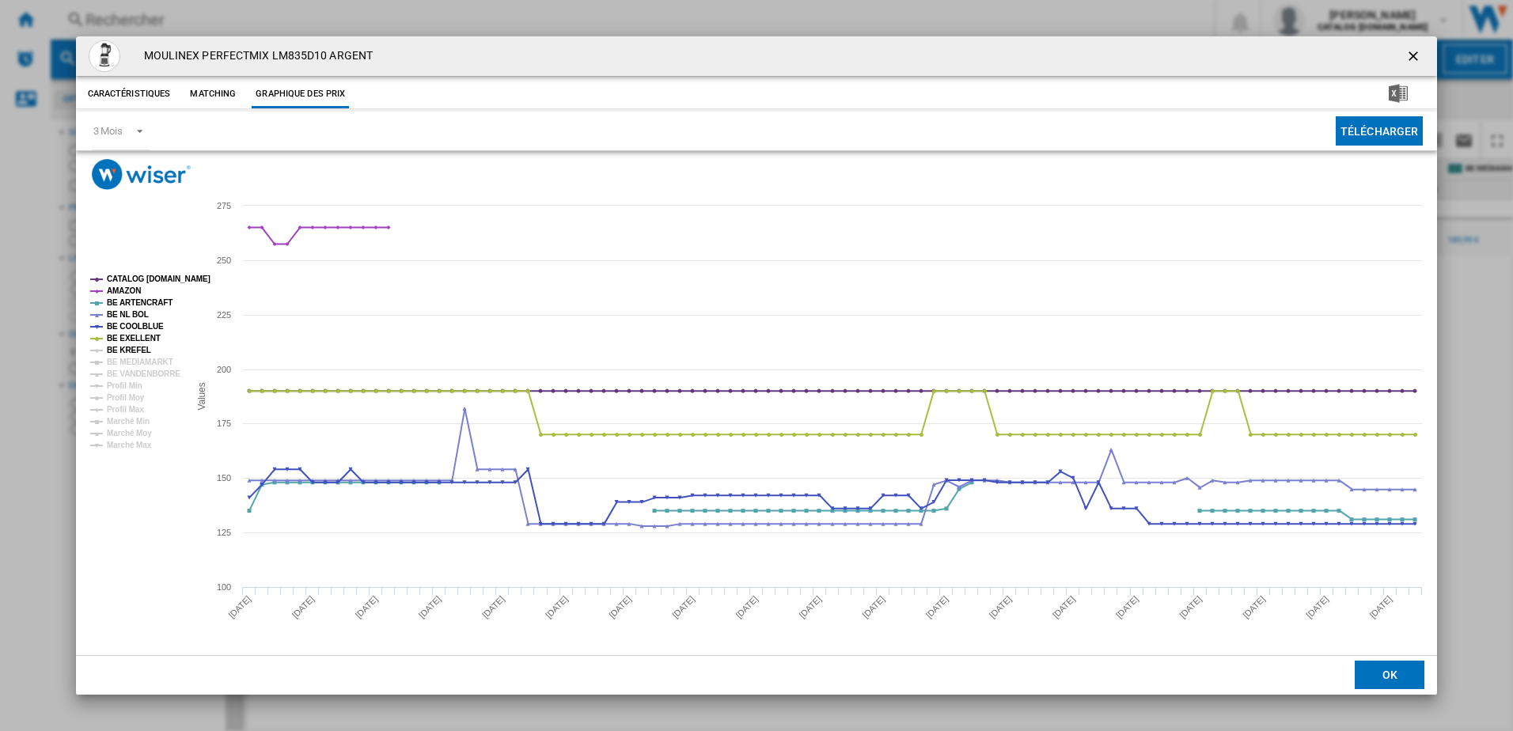
click at [137, 351] on tspan "BE KREFEL" at bounding box center [129, 350] width 44 height 9
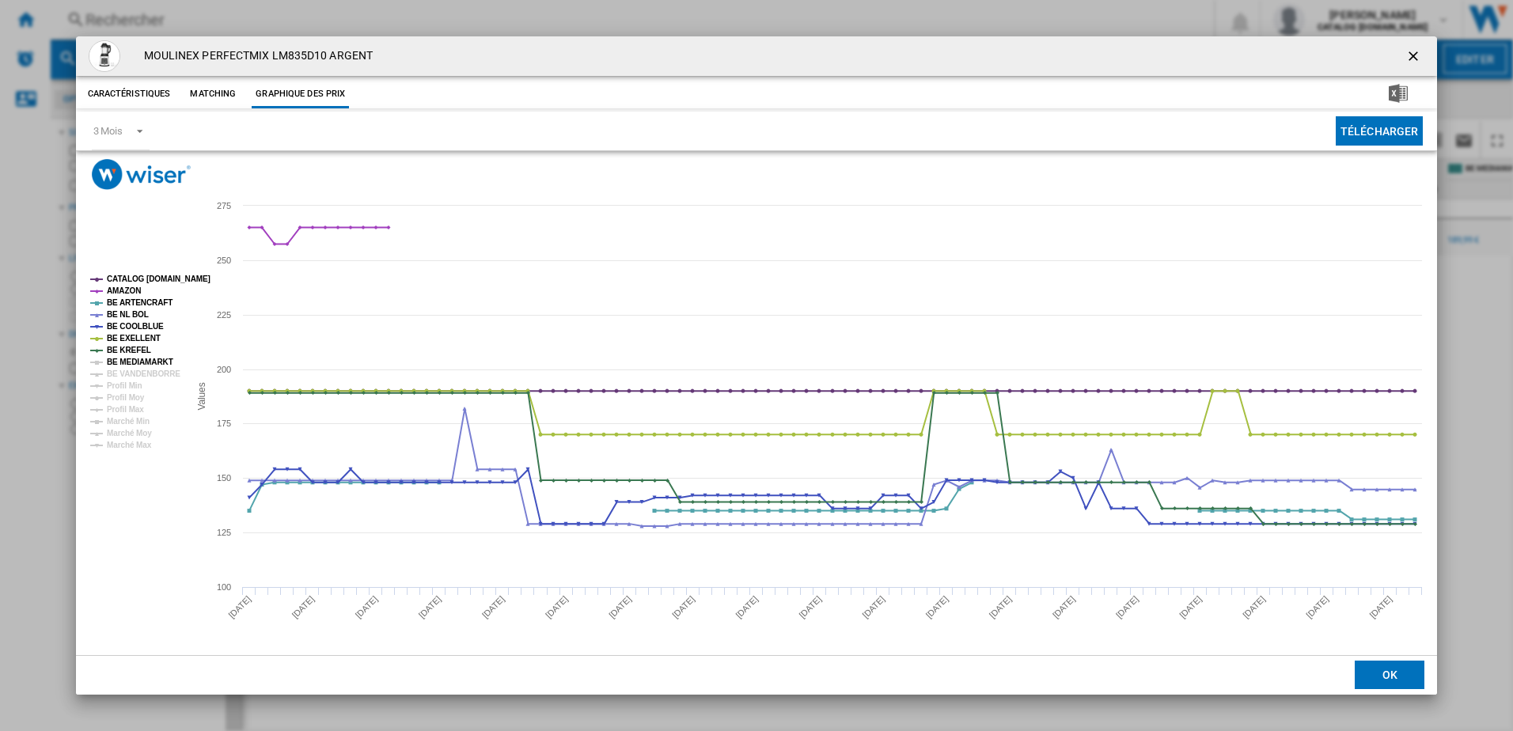
click at [139, 362] on tspan "BE MEDIAMARKT" at bounding box center [140, 362] width 66 height 9
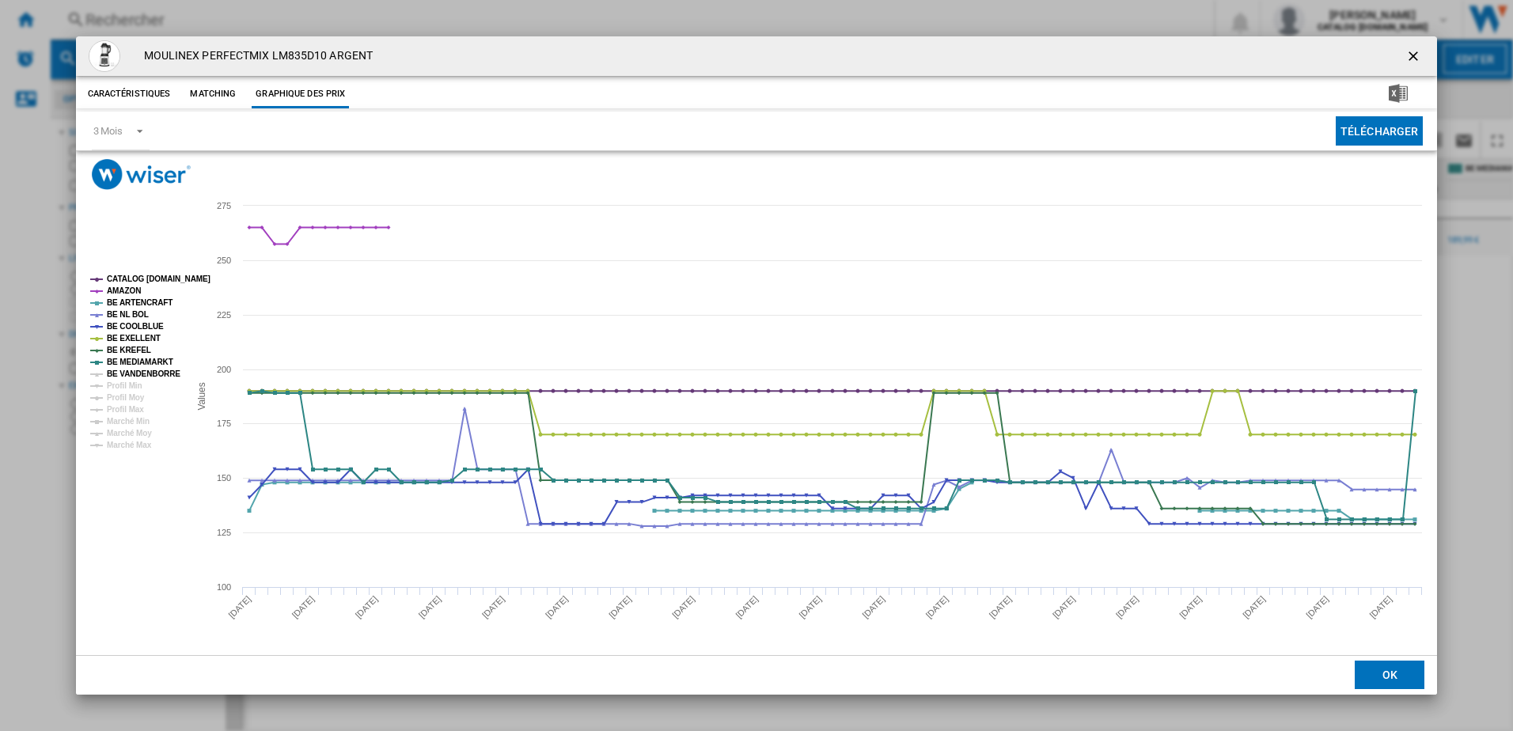
click at [146, 373] on tspan "BE VANDENBORRE" at bounding box center [144, 374] width 74 height 9
